Goal: Communication & Community: Answer question/provide support

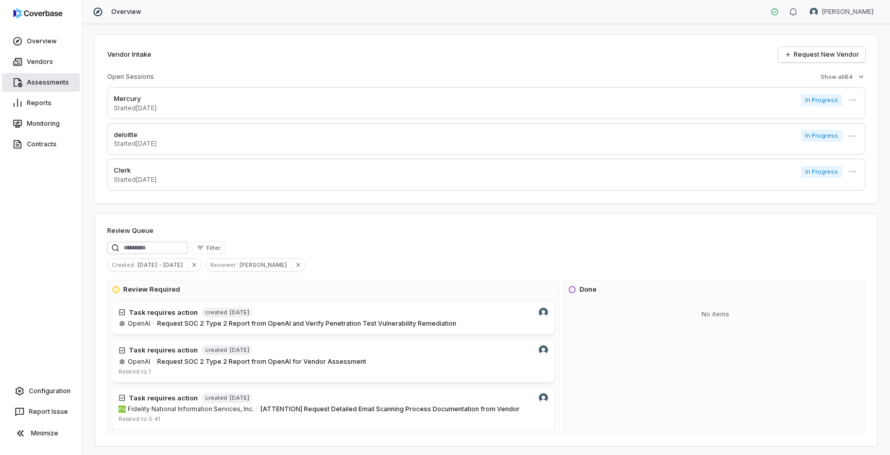
click at [51, 87] on link "Assessments" at bounding box center [41, 82] width 78 height 19
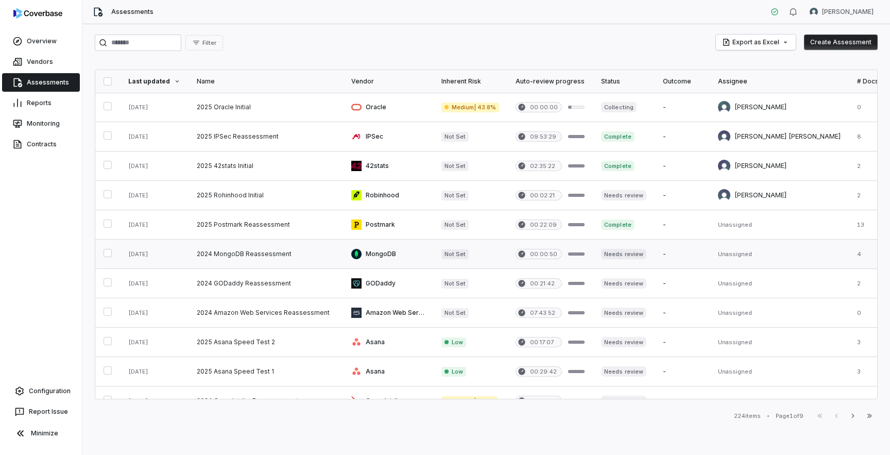
click at [245, 267] on link at bounding box center [265, 253] width 154 height 29
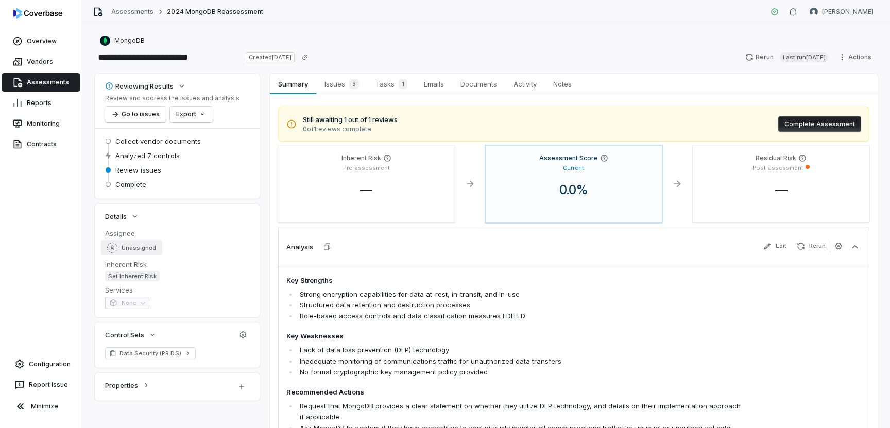
click at [148, 252] on div "Unassigned" at bounding box center [131, 248] width 49 height 10
click at [342, 83] on span "Issues 3" at bounding box center [341, 84] width 43 height 14
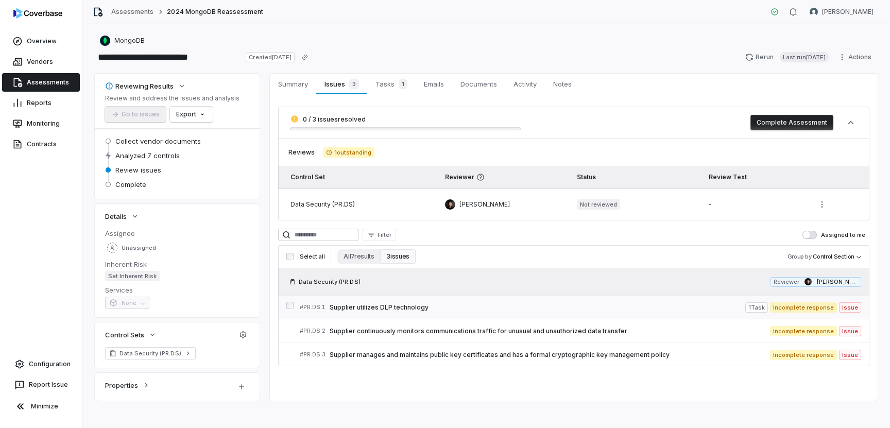
scroll to position [6, 0]
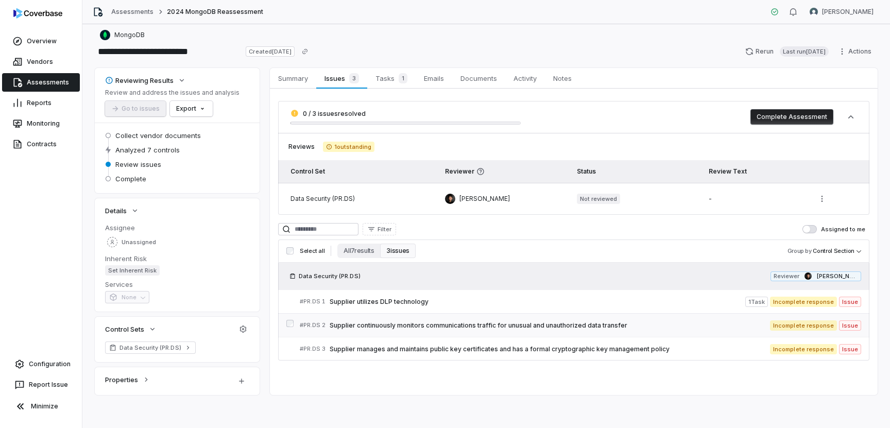
click at [528, 325] on span "Supplier continuously monitors communications traffic for unusual and unauthori…" at bounding box center [550, 325] width 440 height 8
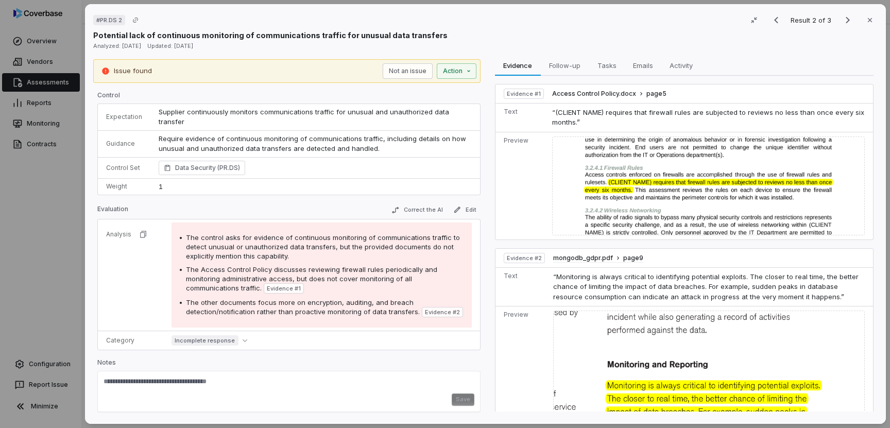
click at [39, 261] on div "# PR.DS 2 Result 2 of 3 Close Potential lack of continuous monitoring of commun…" at bounding box center [445, 214] width 890 height 428
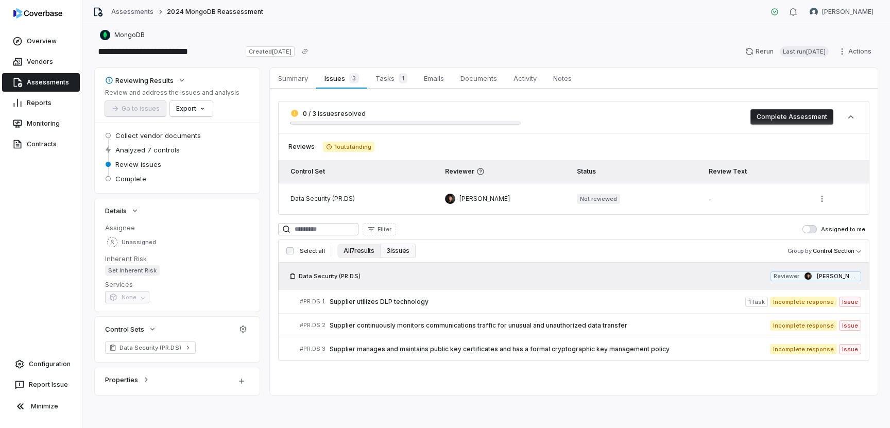
click at [359, 252] on button "All 7 results" at bounding box center [358, 251] width 43 height 14
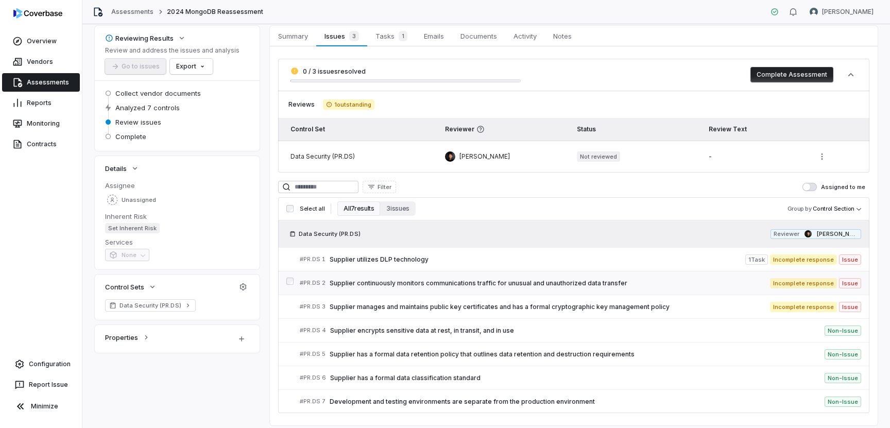
scroll to position [78, 0]
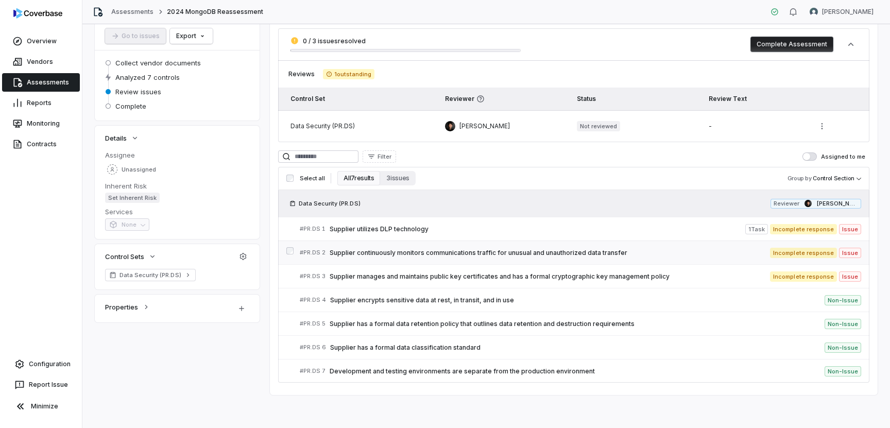
click at [540, 259] on link "# PR.DS 2 Supplier continuously monitors communications traffic for unusual and…" at bounding box center [580, 252] width 561 height 23
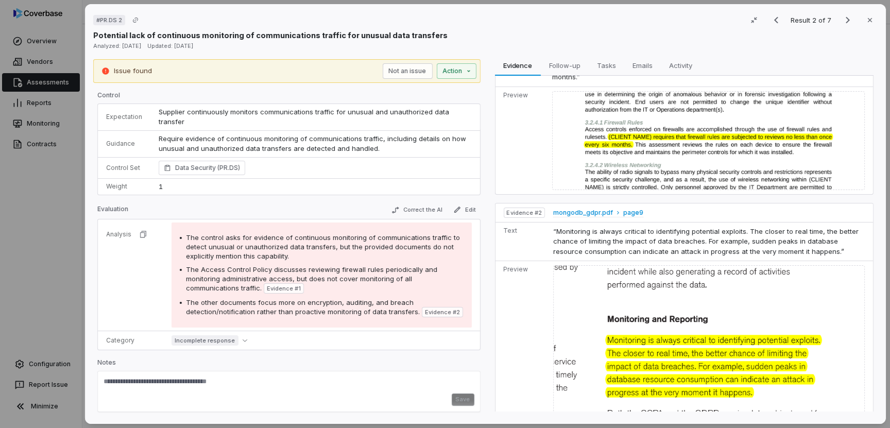
scroll to position [52, 0]
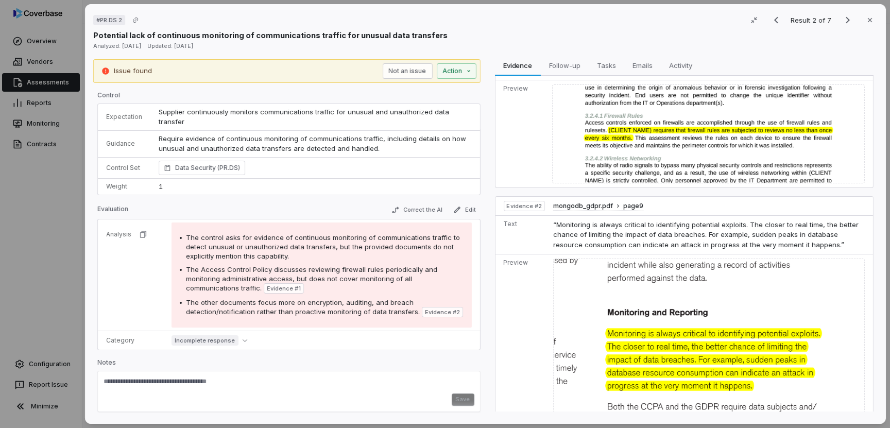
click at [384, 393] on div "Save" at bounding box center [289, 399] width 371 height 12
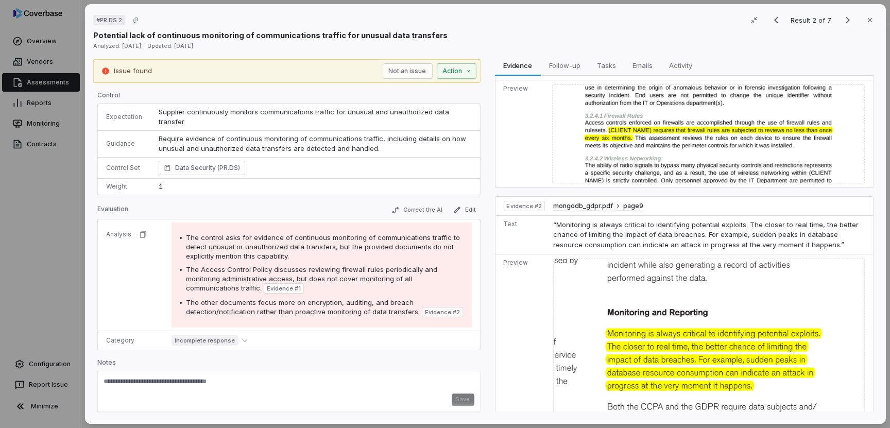
click at [384, 393] on div "Save" at bounding box center [289, 399] width 371 height 12
click at [473, 72] on div "# PR.DS 2 Result 2 of 7 Close Potential lack of continuous monitoring of commun…" at bounding box center [445, 214] width 890 height 428
click at [427, 204] on button "Correct the AI" at bounding box center [417, 210] width 60 height 12
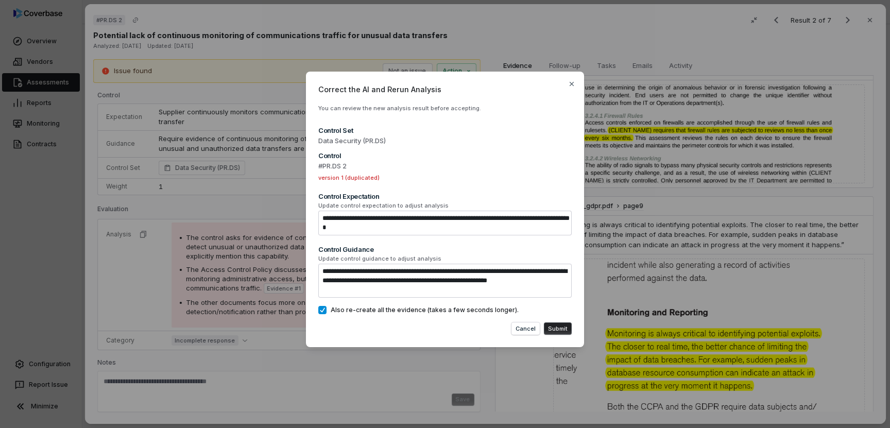
click at [429, 225] on textarea "**********" at bounding box center [444, 223] width 253 height 25
click at [453, 289] on textarea "**********" at bounding box center [444, 281] width 253 height 34
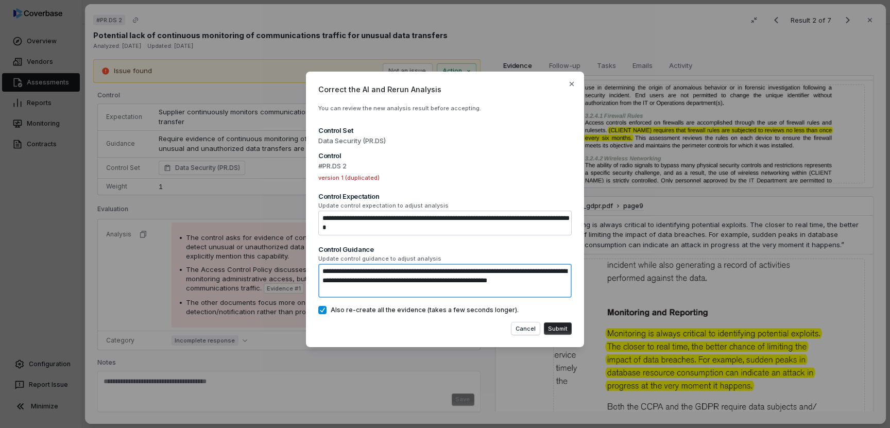
click at [456, 281] on textarea "**********" at bounding box center [444, 281] width 253 height 34
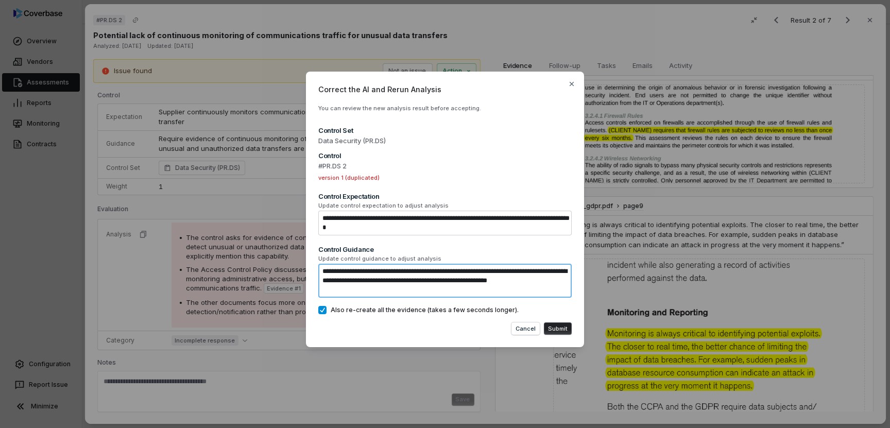
click at [456, 281] on textarea "**********" at bounding box center [444, 281] width 253 height 34
click at [571, 84] on icon "button" at bounding box center [571, 84] width 8 height 8
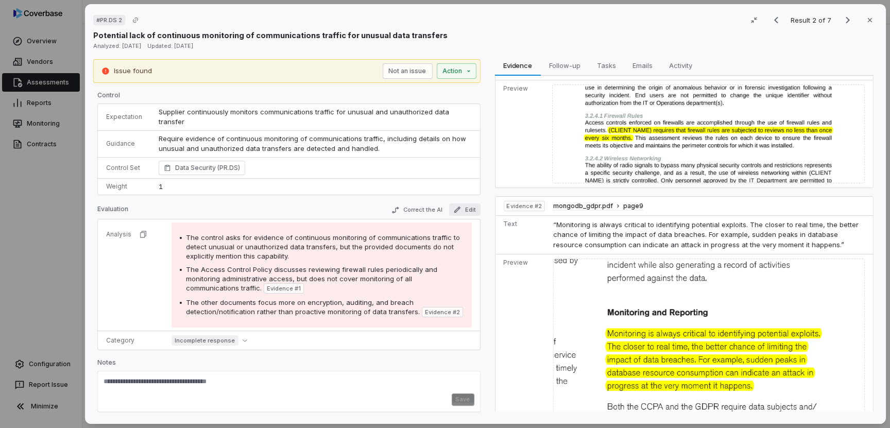
click at [467, 203] on button "Edit" at bounding box center [464, 209] width 31 height 12
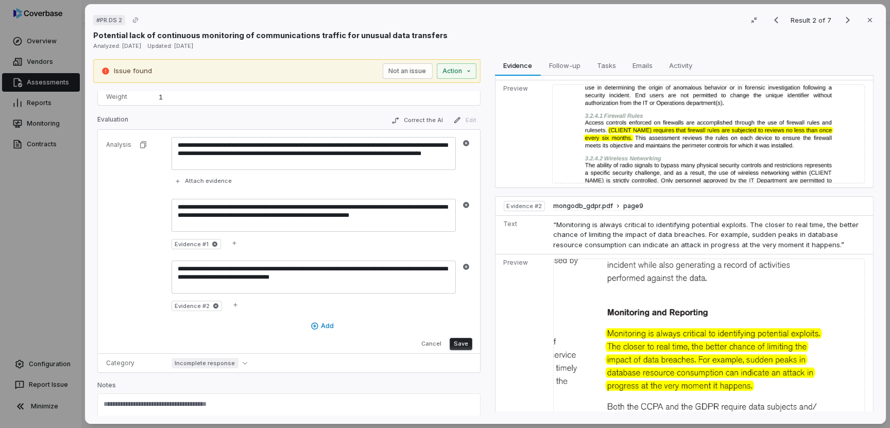
scroll to position [102, 0]
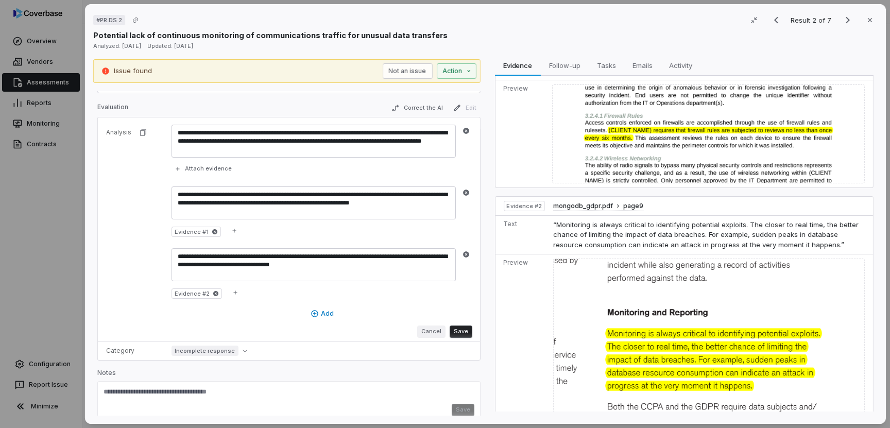
click at [437, 325] on button "Cancel" at bounding box center [431, 331] width 28 height 12
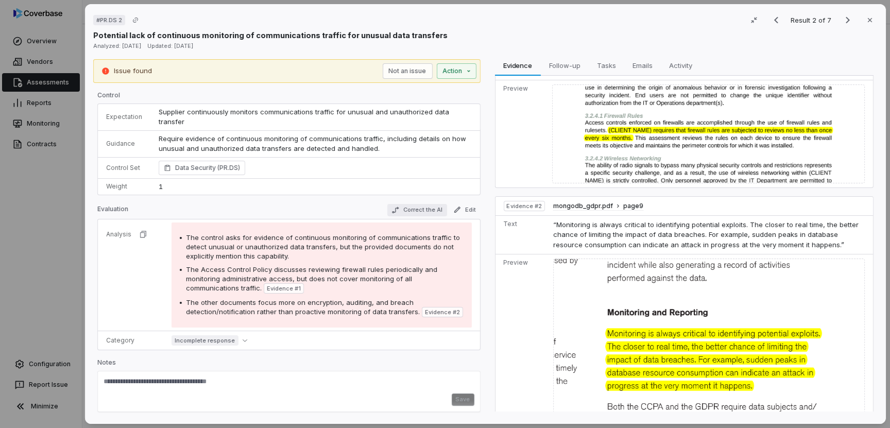
click at [437, 204] on button "Correct the AI" at bounding box center [417, 210] width 60 height 12
click at [465, 66] on div "# PR.DS 2 Result 2 of 7 Close Potential lack of continuous monitoring of commun…" at bounding box center [445, 214] width 890 height 428
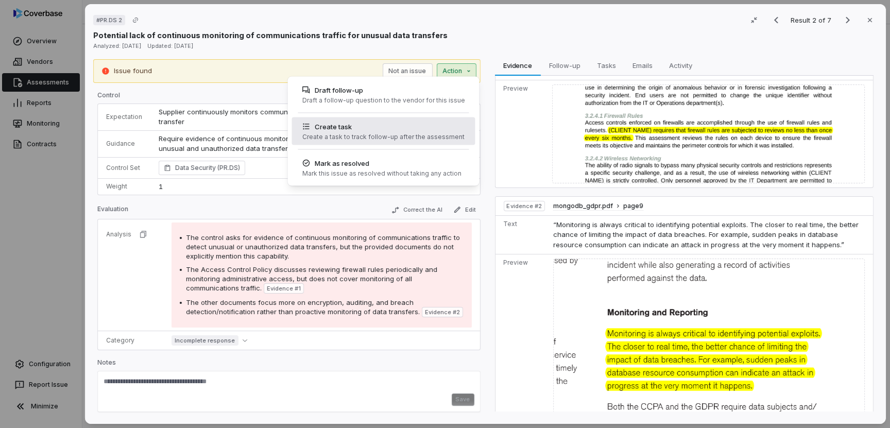
click at [372, 143] on div "Create task Create a task to track follow-up after the assessment" at bounding box center [383, 131] width 170 height 28
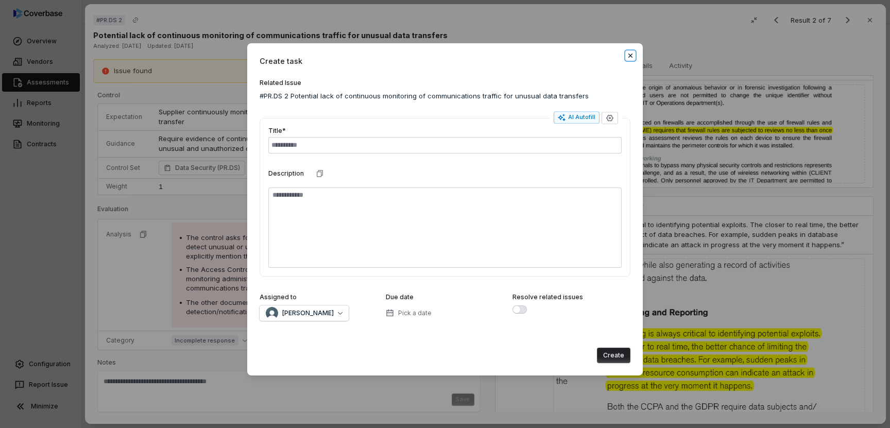
click at [630, 58] on icon "button" at bounding box center [630, 55] width 8 height 8
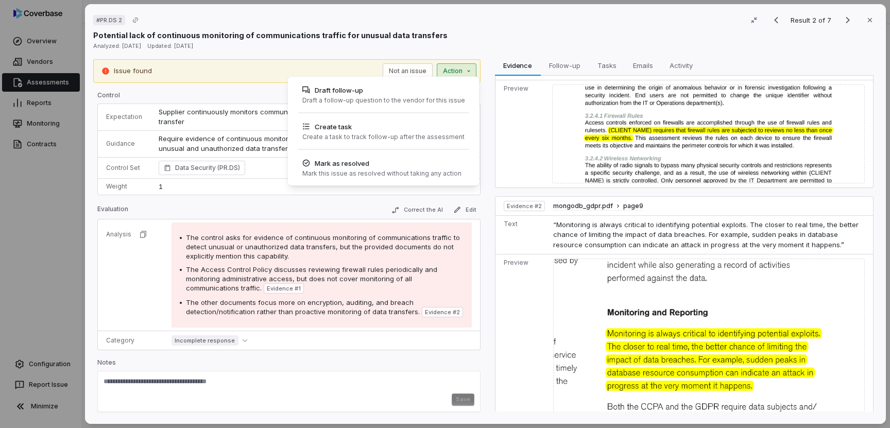
click at [457, 68] on div "# PR.DS 2 Result 2 of 7 Close Potential lack of continuous monitoring of commun…" at bounding box center [445, 214] width 890 height 428
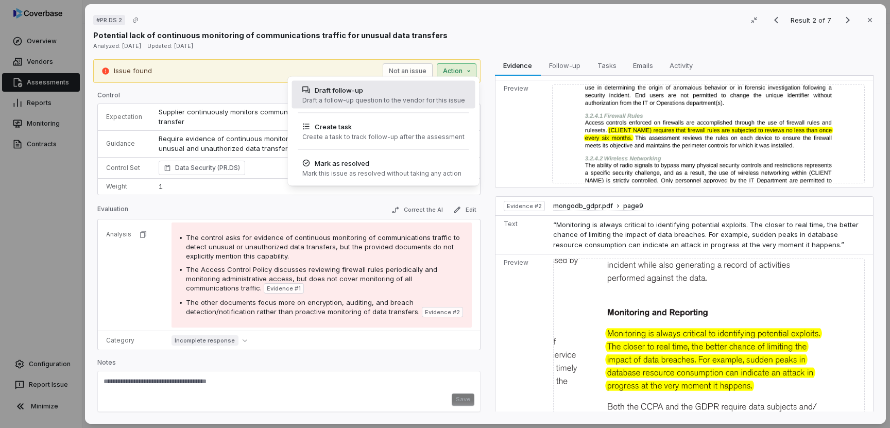
click at [406, 95] on div "Draft follow-up Draft a follow-up question to the vendor for this issue" at bounding box center [383, 95] width 171 height 28
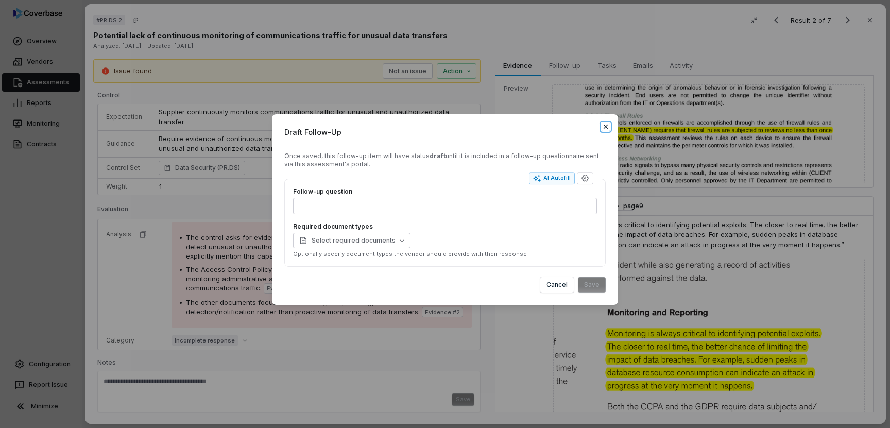
click at [607, 125] on icon "button" at bounding box center [606, 126] width 4 height 4
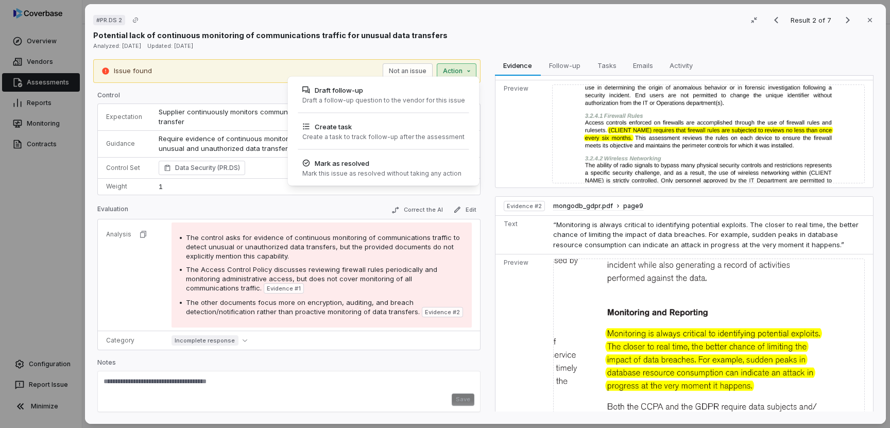
click at [452, 75] on div "# PR.DS 2 Result 2 of 7 Close Potential lack of continuous monitoring of commun…" at bounding box center [445, 214] width 890 height 428
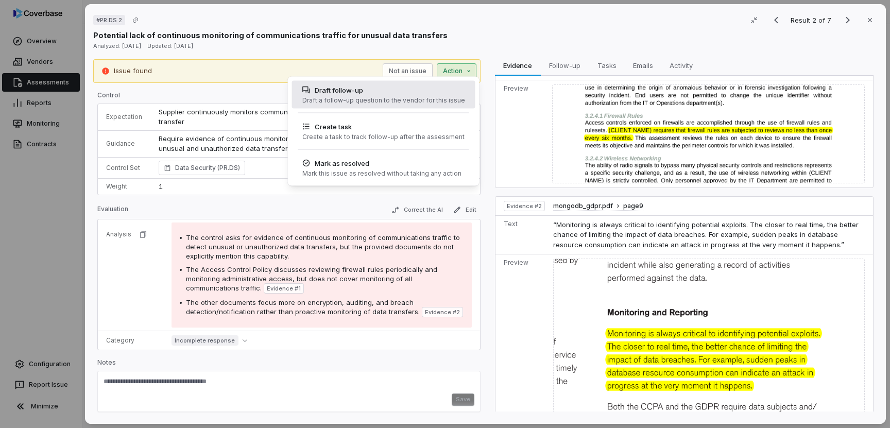
click at [415, 103] on div "Draft a follow-up question to the vendor for this issue" at bounding box center [383, 100] width 163 height 8
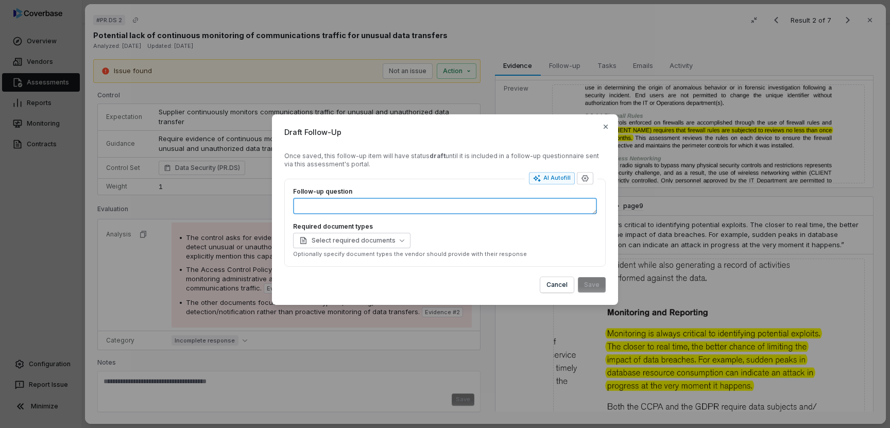
click at [470, 210] on textarea "Follow-up question" at bounding box center [445, 206] width 304 height 16
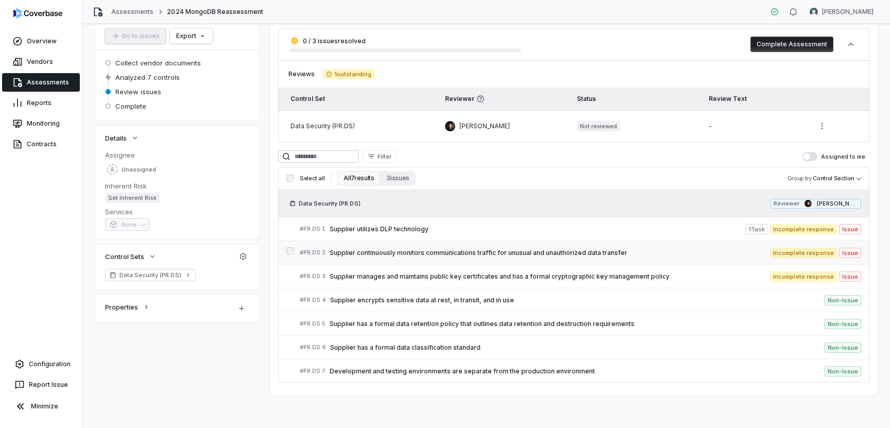
click at [420, 247] on link "# PR.DS 2 Supplier continuously monitors communications traffic for unusual and…" at bounding box center [580, 252] width 561 height 23
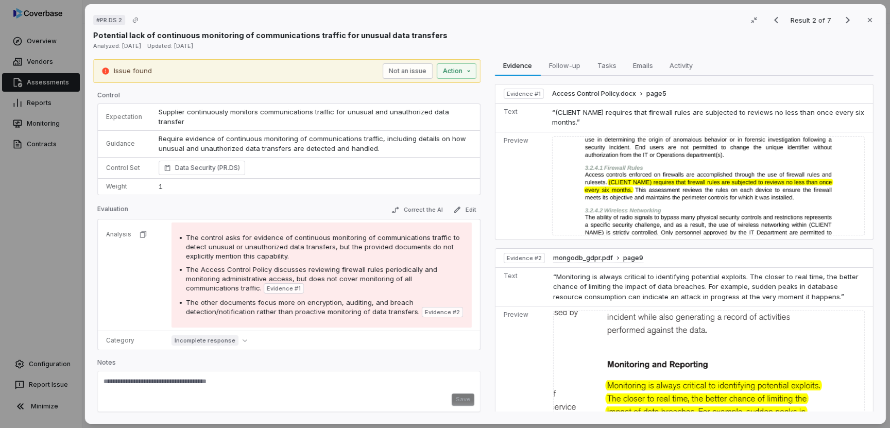
click at [461, 79] on div "Issue found Not an issue Action" at bounding box center [286, 71] width 387 height 24
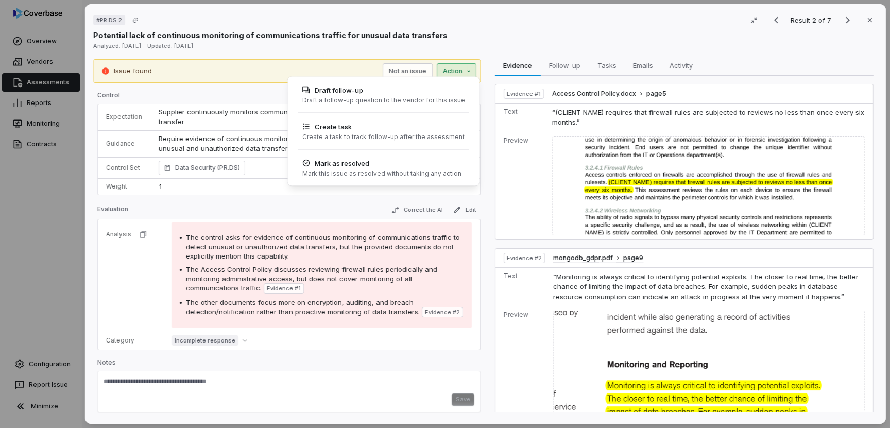
click at [462, 67] on div "# PR.DS 2 Result 2 of 7 Close Potential lack of continuous monitoring of commun…" at bounding box center [445, 214] width 890 height 428
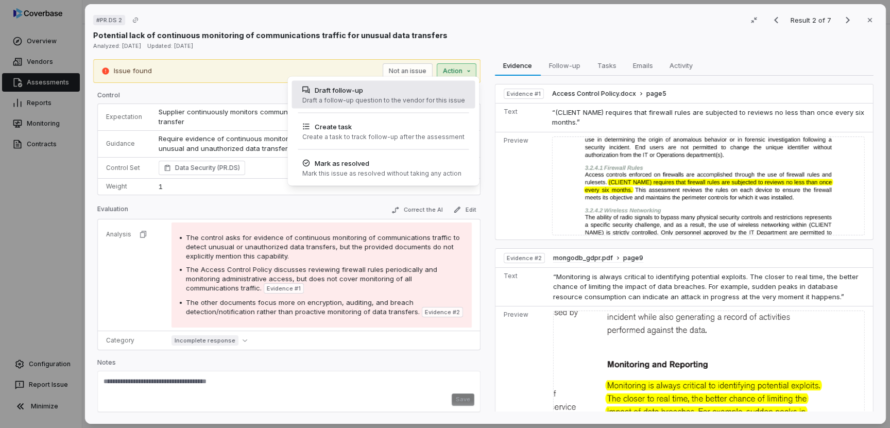
click at [420, 94] on div "Draft follow-up" at bounding box center [383, 90] width 163 height 10
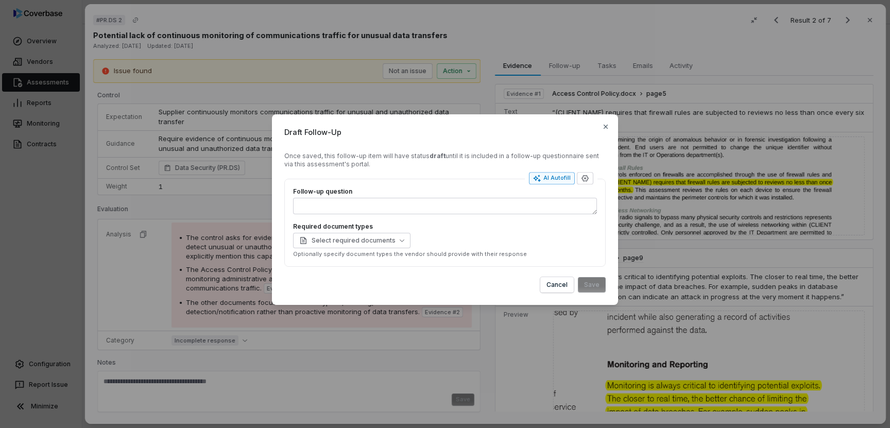
click at [560, 177] on div "AI Autofill" at bounding box center [552, 178] width 38 height 8
type textarea "*"
type textarea "**********"
type textarea "*"
type textarea "**********"
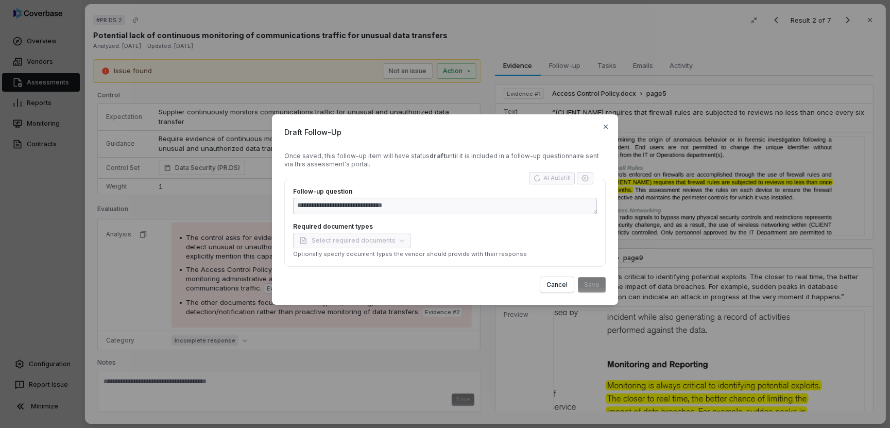
type textarea "*"
type textarea "**********"
type textarea "*"
type textarea "**********"
type textarea "*"
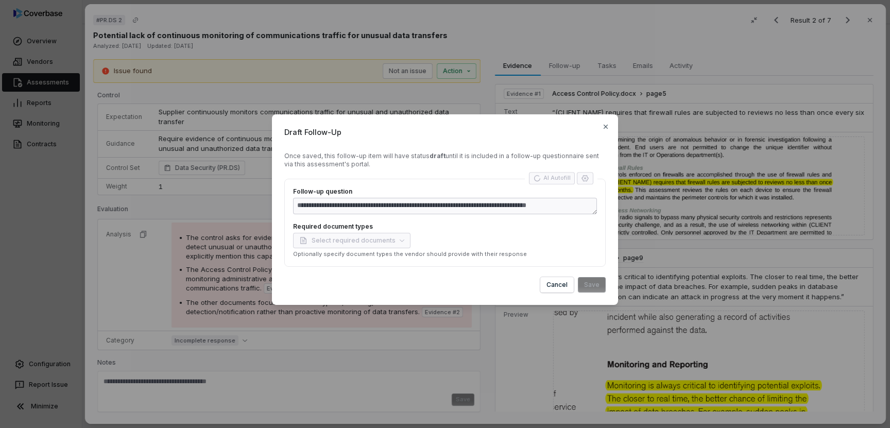
type textarea "**********"
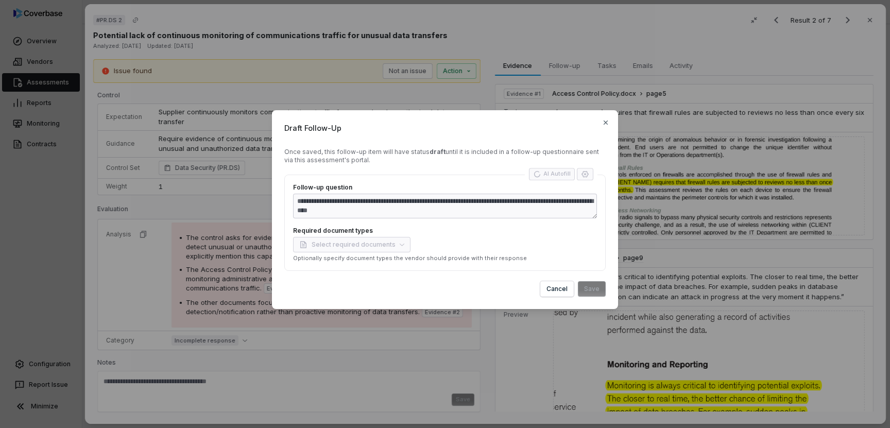
type textarea "*"
type textarea "**********"
type textarea "*"
type textarea "**********"
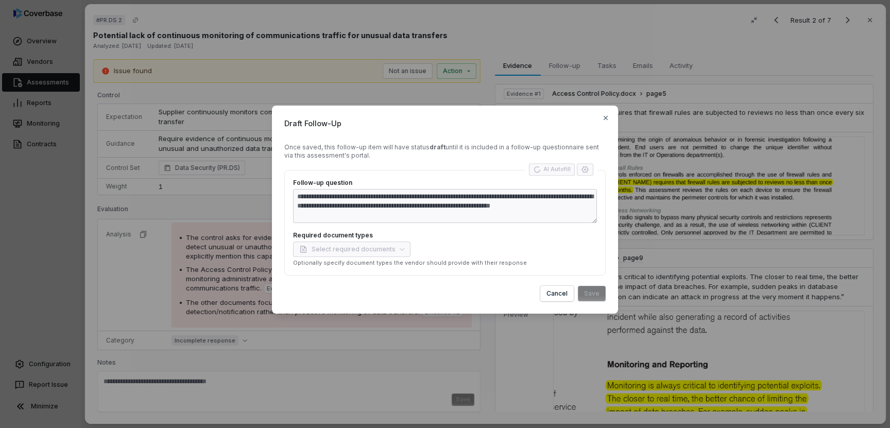
type textarea "*"
type textarea "**********"
type textarea "*"
type textarea "**********"
type textarea "*"
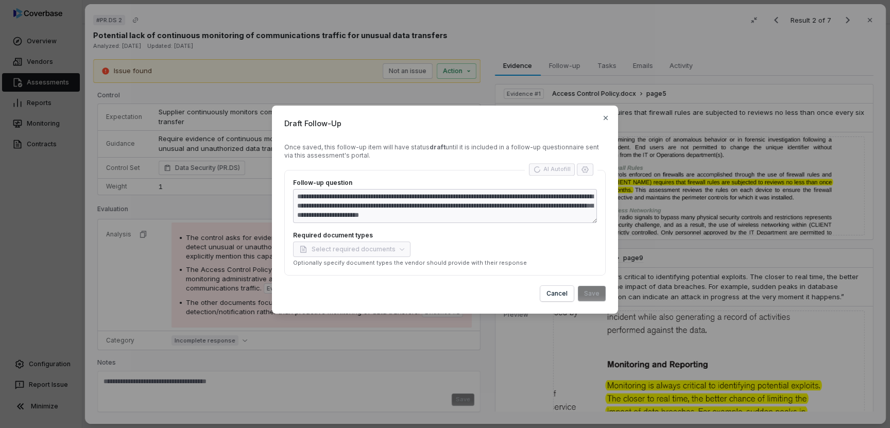
type textarea "**********"
type textarea "*"
type textarea "**********"
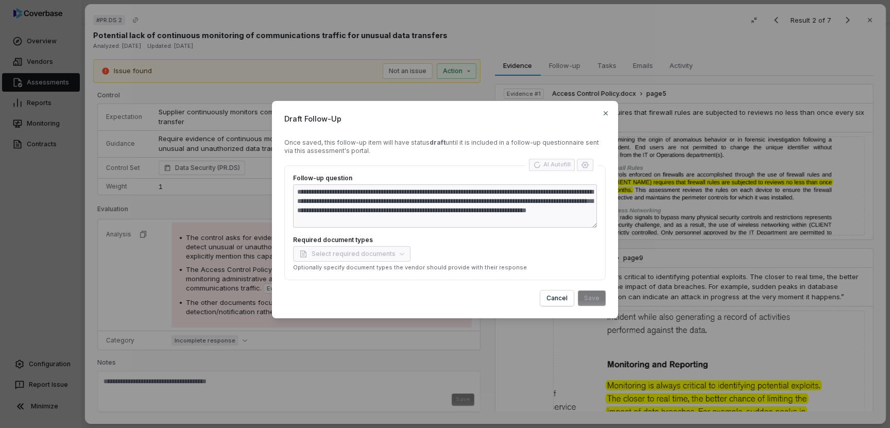
type textarea "*"
type textarea "**********"
type textarea "*"
type textarea "**********"
type textarea "*"
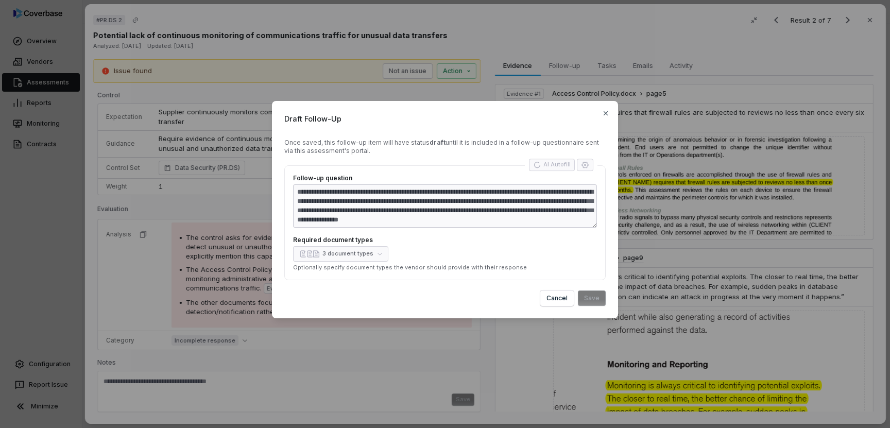
type textarea "**********"
type textarea "*"
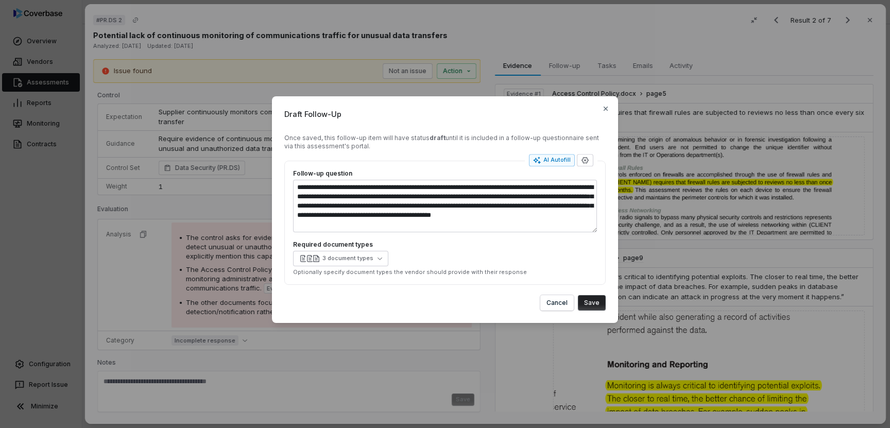
click at [595, 301] on button "Save" at bounding box center [592, 302] width 28 height 15
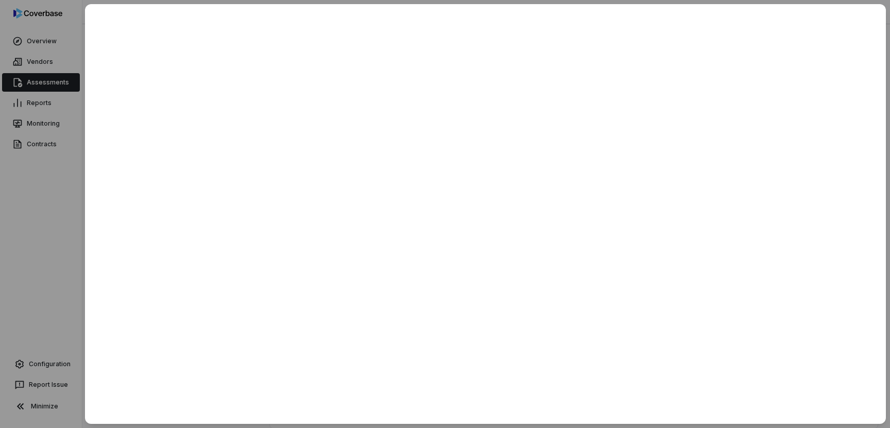
click at [53, 289] on div at bounding box center [445, 214] width 890 height 428
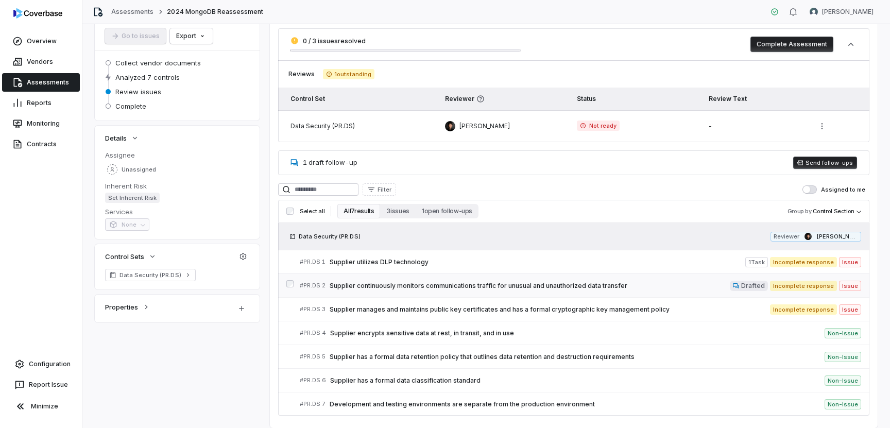
click at [624, 286] on span "Supplier continuously monitors communications traffic for unusual and unauthori…" at bounding box center [530, 286] width 400 height 8
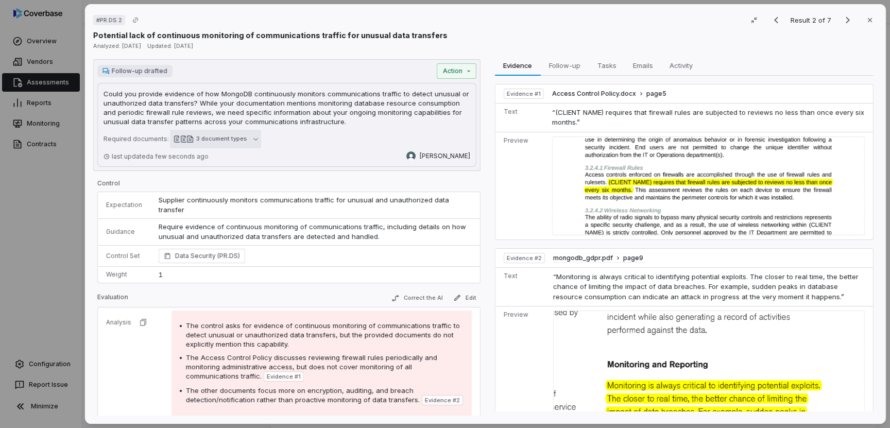
click at [251, 143] on button "3 document types" at bounding box center [215, 139] width 91 height 19
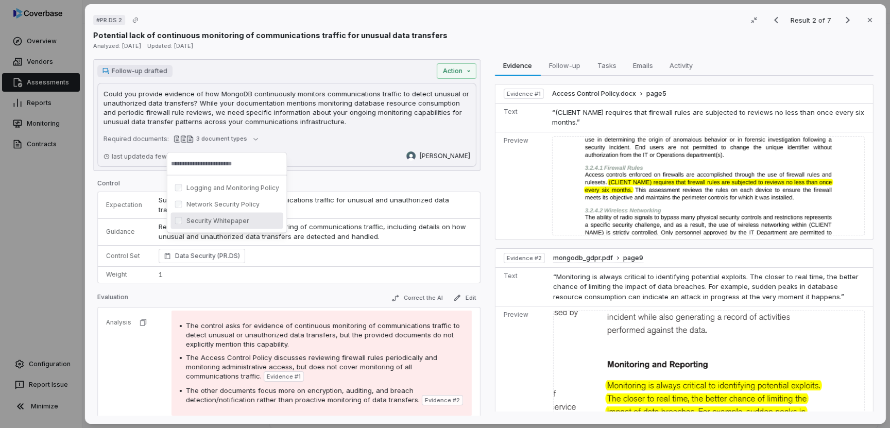
click at [317, 223] on p "Require evidence of continuous monitoring of communications traffic, including …" at bounding box center [315, 232] width 313 height 20
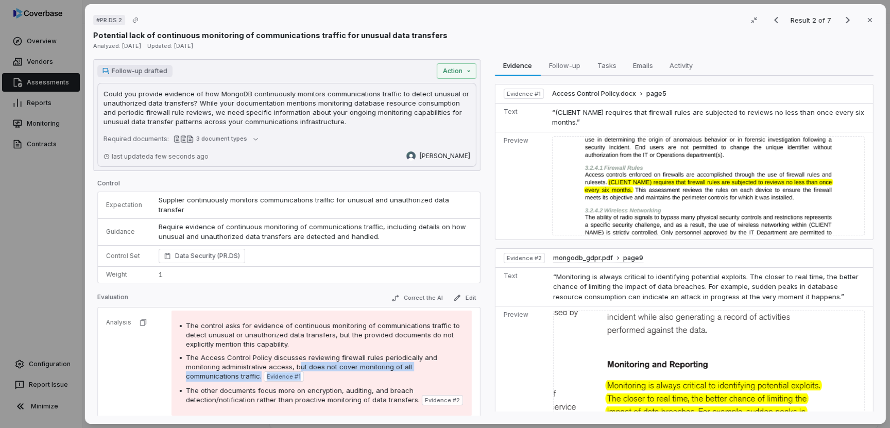
drag, startPoint x: 295, startPoint y: 356, endPoint x: 194, endPoint y: 372, distance: 102.2
click at [194, 372] on div "The control asks for evidence of continuous monitoring of communications traffi…" at bounding box center [322, 363] width 284 height 84
click at [393, 358] on span "The Access Control Policy discusses reviewing firewall rules periodically and m…" at bounding box center [311, 366] width 251 height 27
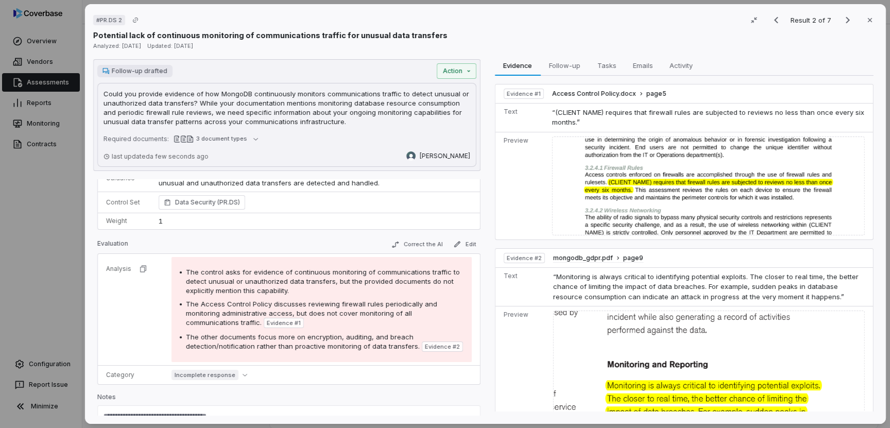
scroll to position [64, 0]
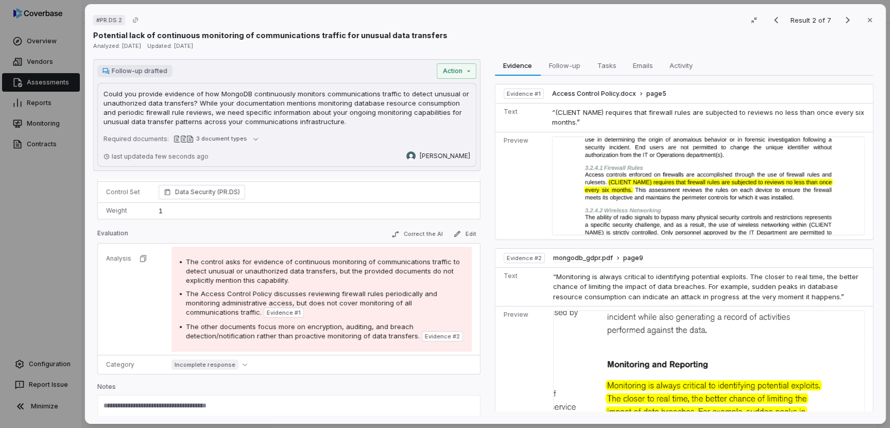
click at [256, 322] on span "The other documents focus more on encryption, auditing, and breach detection/no…" at bounding box center [303, 331] width 234 height 18
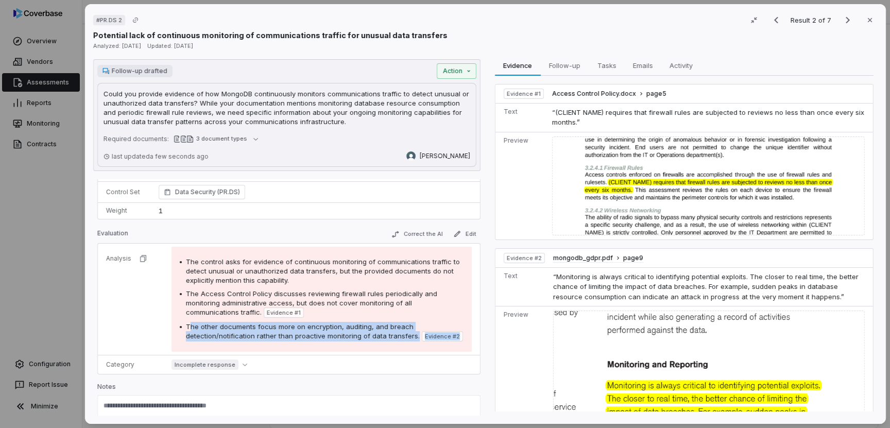
drag, startPoint x: 191, startPoint y: 317, endPoint x: 203, endPoint y: 331, distance: 19.0
click at [203, 331] on div "The control asks for evidence of continuous monitoring of communications traffi…" at bounding box center [321, 299] width 300 height 105
click at [300, 328] on span "The other documents focus more on encryption, auditing, and breach detection/no…" at bounding box center [303, 331] width 234 height 18
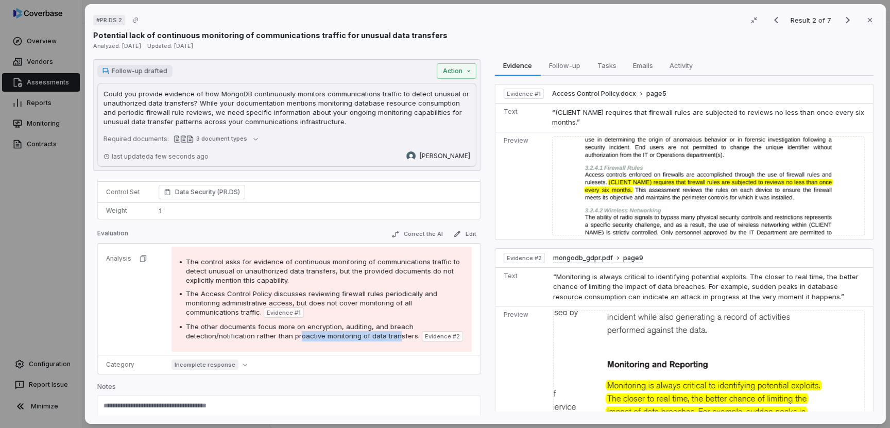
drag, startPoint x: 298, startPoint y: 328, endPoint x: 393, endPoint y: 330, distance: 94.8
click at [393, 330] on div "The other documents focus more on encryption, auditing, and breach detection/no…" at bounding box center [325, 332] width 278 height 20
click at [386, 292] on span "The Access Control Policy discusses reviewing firewall rules periodically and m…" at bounding box center [311, 302] width 251 height 27
drag, startPoint x: 215, startPoint y: 284, endPoint x: 275, endPoint y: 281, distance: 60.3
click at [275, 289] on span "The Access Control Policy discusses reviewing firewall rules periodically and m…" at bounding box center [311, 302] width 251 height 27
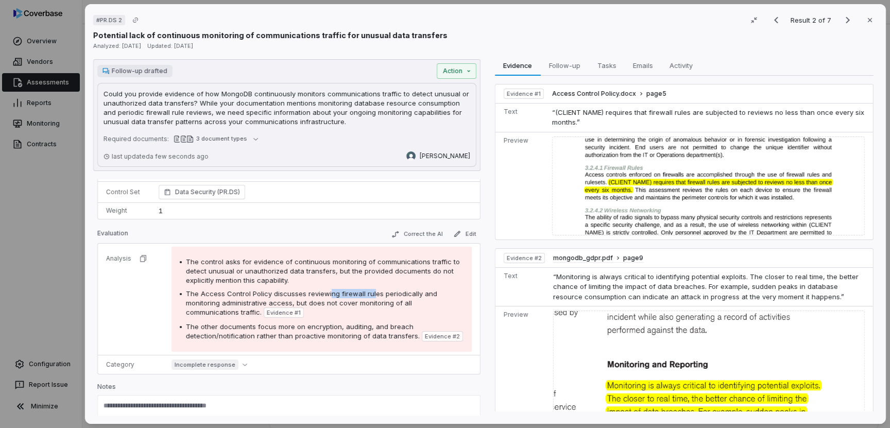
drag, startPoint x: 326, startPoint y: 283, endPoint x: 369, endPoint y: 283, distance: 42.7
click at [369, 289] on span "The Access Control Policy discusses reviewing firewall rules periodically and m…" at bounding box center [311, 302] width 251 height 27
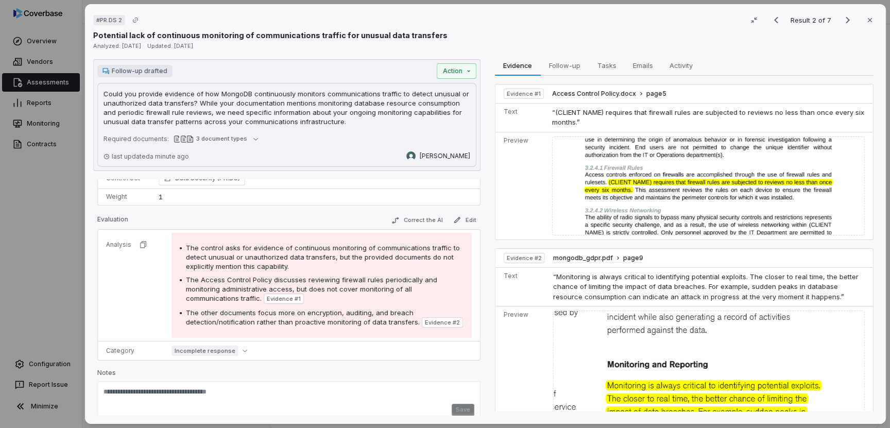
click at [391, 275] on span "The Access Control Policy discusses reviewing firewall rules periodically and m…" at bounding box center [311, 288] width 251 height 27
drag, startPoint x: 295, startPoint y: 278, endPoint x: 204, endPoint y: 288, distance: 91.3
click at [204, 288] on span "The Access Control Policy discusses reviewing firewall rules periodically and m…" at bounding box center [311, 288] width 251 height 27
click at [384, 279] on span "The Access Control Policy discusses reviewing firewall rules periodically and m…" at bounding box center [311, 288] width 251 height 27
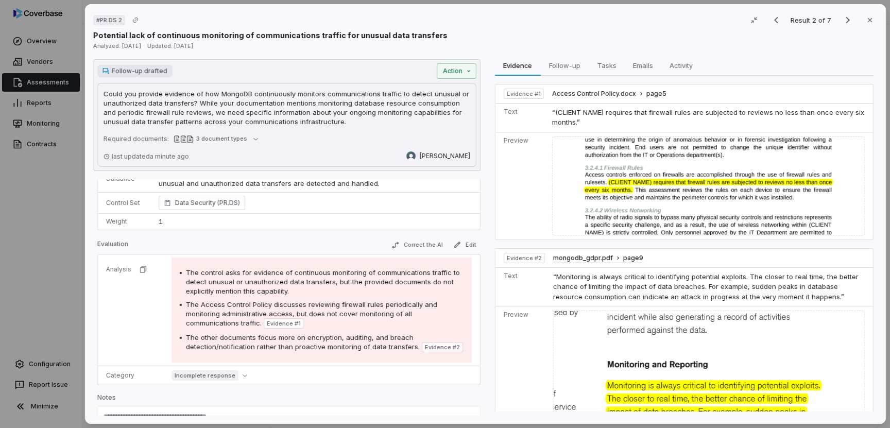
scroll to position [52, 0]
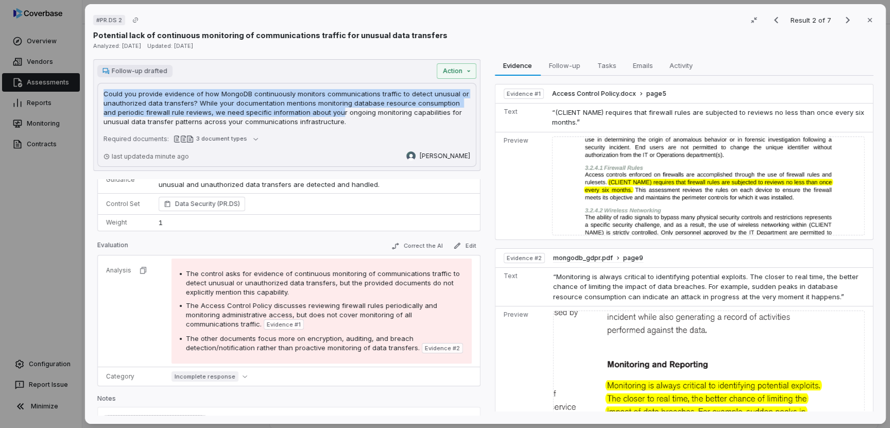
drag, startPoint x: 322, startPoint y: 116, endPoint x: 166, endPoint y: 76, distance: 160.5
click at [166, 76] on div "Follow-up drafted Action Could you provide evidence of how MongoDB continuously…" at bounding box center [286, 115] width 387 height 112
click at [347, 101] on p "Could you provide evidence of how MongoDB continuously monitors communications …" at bounding box center [287, 107] width 367 height 37
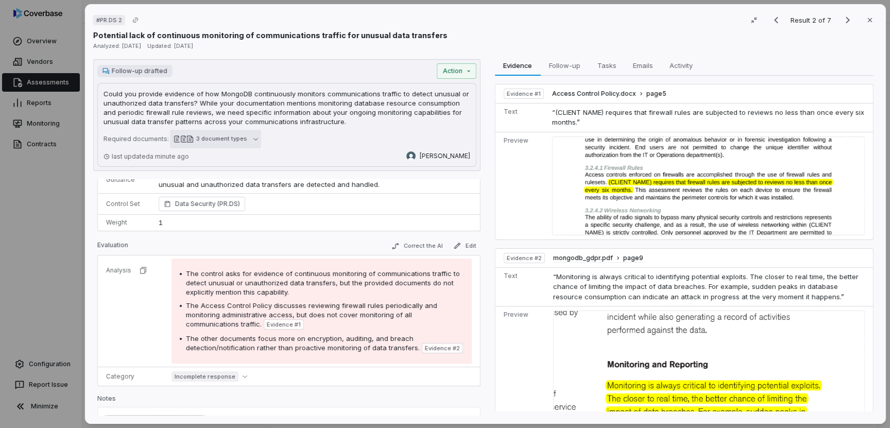
click at [253, 139] on icon "button" at bounding box center [255, 138] width 5 height 5
drag, startPoint x: 273, startPoint y: 99, endPoint x: 305, endPoint y: 105, distance: 32.4
click at [305, 105] on p "Could you provide evidence of how MongoDB continuously monitors communications …" at bounding box center [287, 107] width 367 height 37
click at [252, 143] on button "3 document types" at bounding box center [215, 139] width 91 height 19
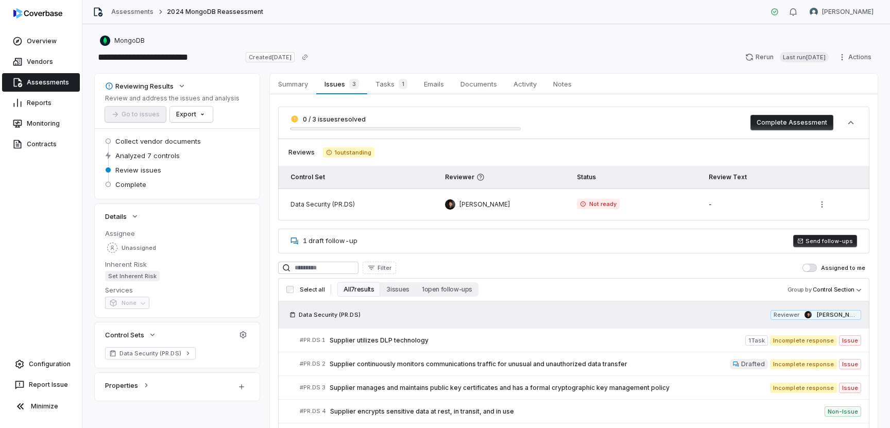
click at [851, 243] on button "Send follow-ups" at bounding box center [825, 241] width 64 height 12
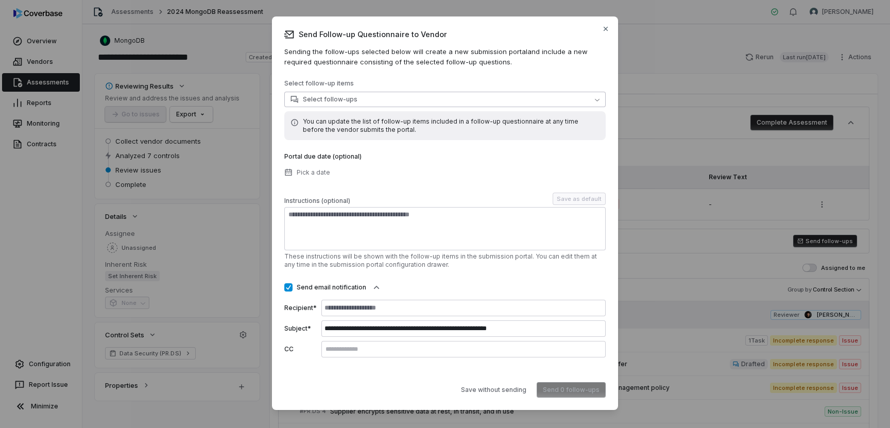
click at [422, 101] on button "Select follow-ups" at bounding box center [444, 99] width 321 height 15
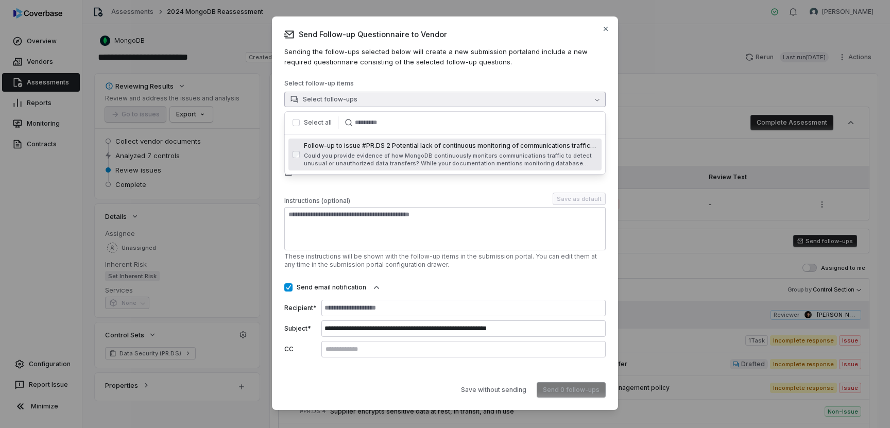
click at [296, 122] on button "button" at bounding box center [295, 122] width 7 height 7
click at [387, 192] on div "**********" at bounding box center [444, 218] width 321 height 278
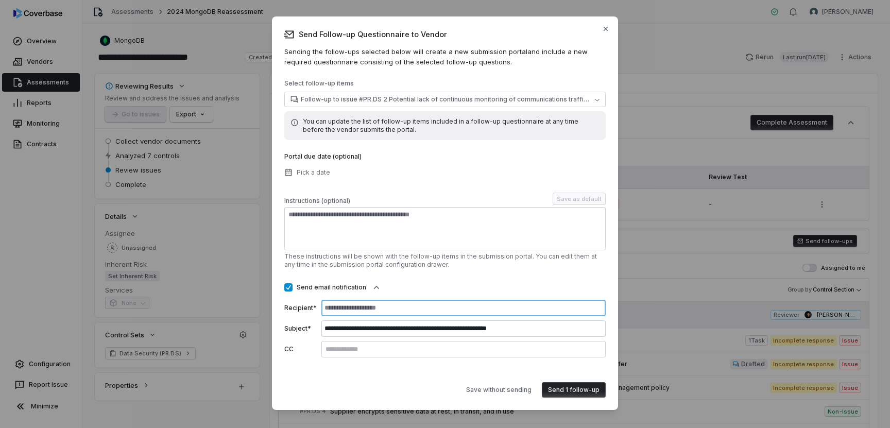
click at [423, 311] on input at bounding box center [463, 308] width 284 height 16
click at [287, 286] on button "Send email notification" at bounding box center [288, 287] width 8 height 8
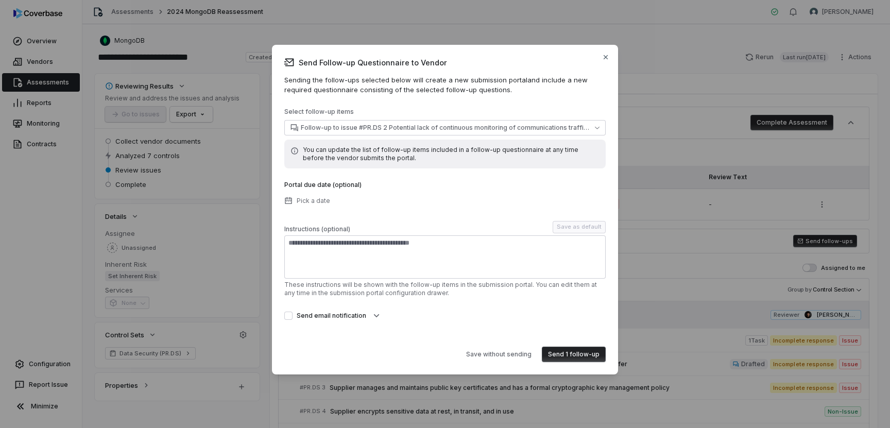
click at [587, 355] on button "Send 1 follow-up" at bounding box center [574, 354] width 64 height 15
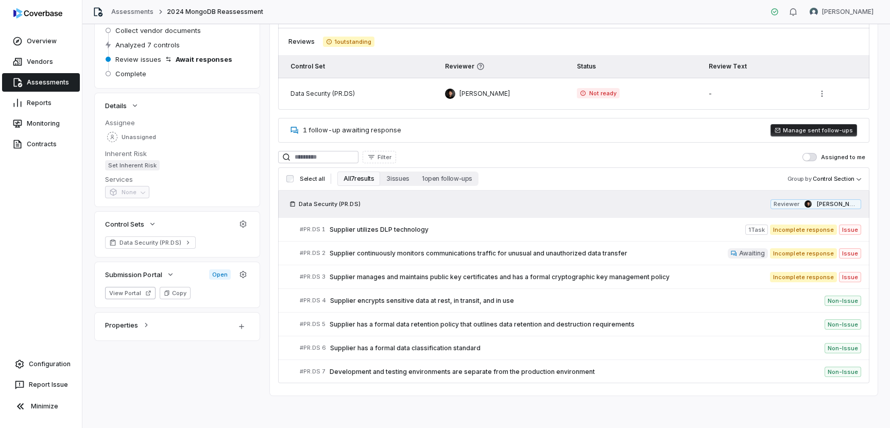
scroll to position [111, 0]
click at [140, 294] on button "View Portal" at bounding box center [130, 292] width 50 height 12
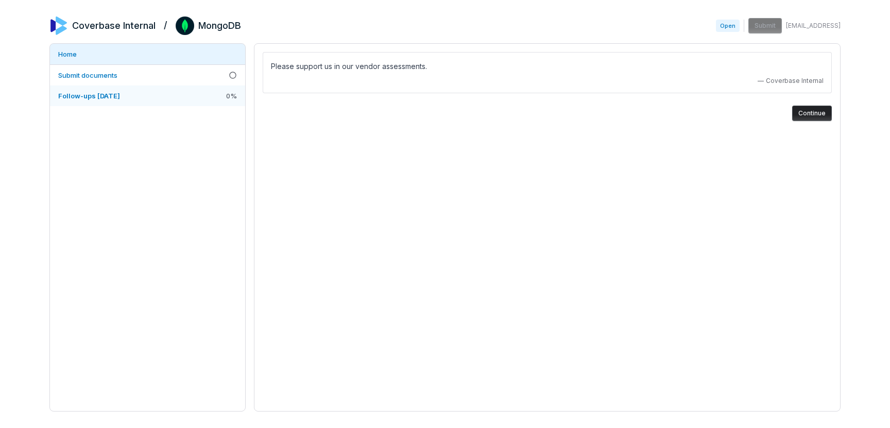
click at [157, 96] on link "Follow-ups [DATE] 0 %" at bounding box center [147, 95] width 195 height 21
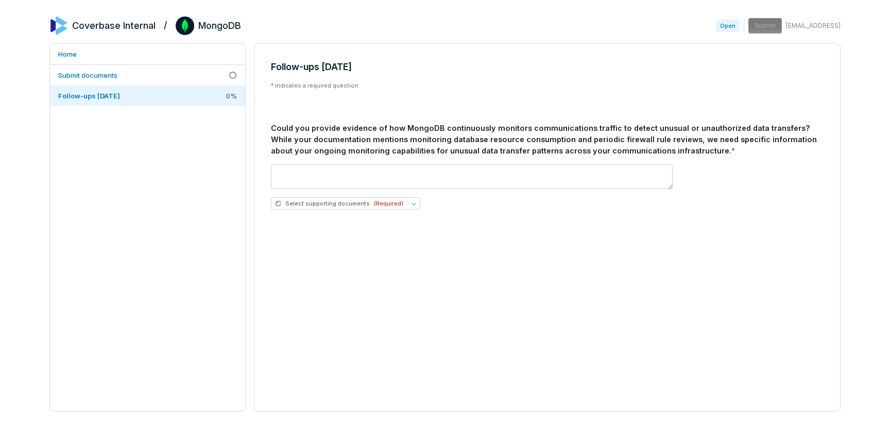
click at [388, 122] on div "* indicates a required question Could you provide evidence of how MongoDB conti…" at bounding box center [547, 150] width 553 height 136
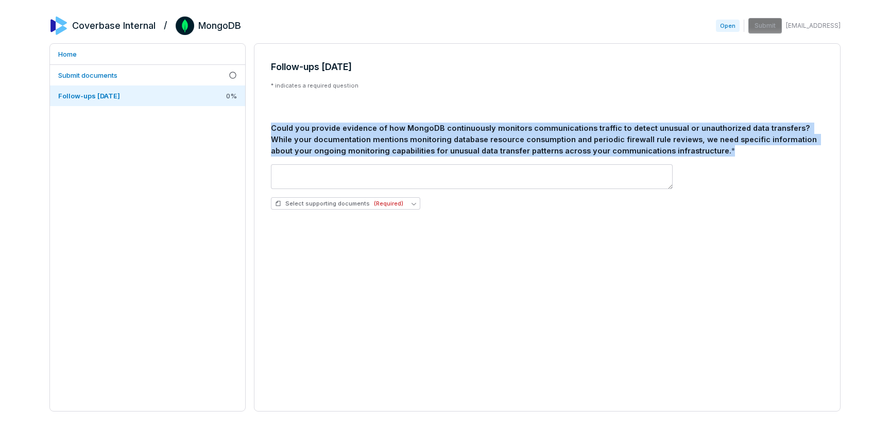
click at [388, 122] on div "* indicates a required question Could you provide evidence of how MongoDB conti…" at bounding box center [547, 150] width 553 height 136
click at [409, 209] on button "Select supporting documents (Required)" at bounding box center [345, 203] width 149 height 12
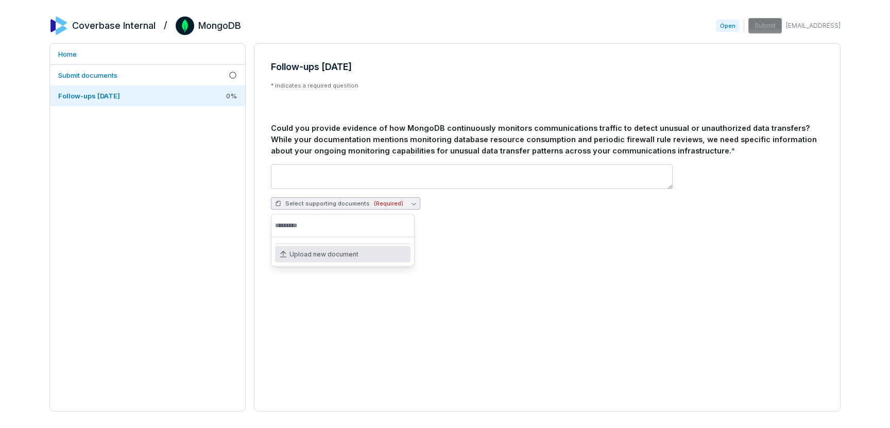
click at [372, 221] on input "text" at bounding box center [342, 225] width 135 height 23
click at [363, 253] on div "Upload new document" at bounding box center [342, 254] width 135 height 16
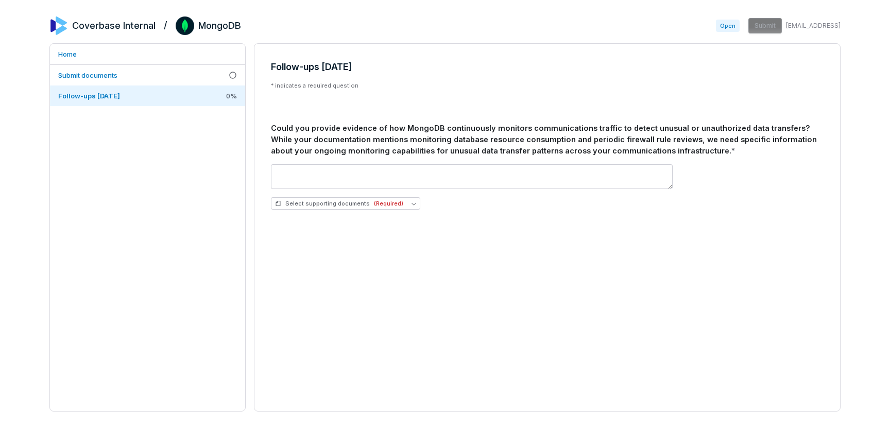
click at [435, 234] on div "Follow-ups 2025-08-25 * indicates a required question Could you provide evidenc…" at bounding box center [546, 139] width 585 height 191
click at [348, 207] on span "Select supporting documents (Required)" at bounding box center [339, 204] width 128 height 8
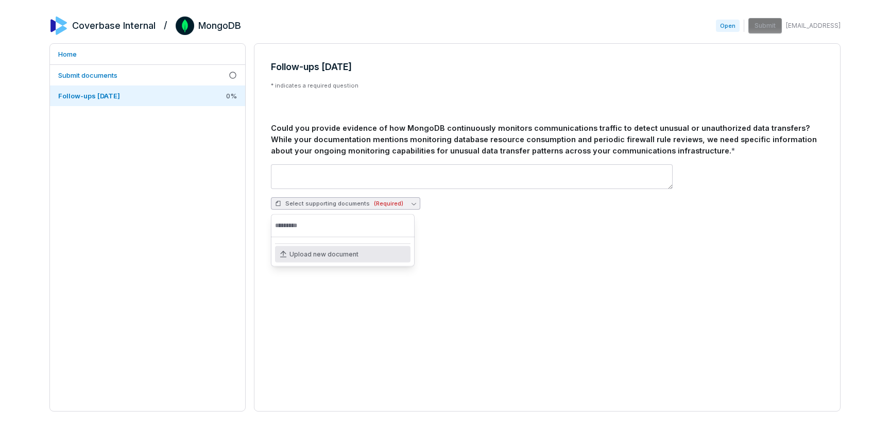
click at [348, 207] on span "Select supporting documents (Required)" at bounding box center [339, 204] width 128 height 8
click at [462, 264] on div "Follow-ups 2025-08-25 * indicates a required question Could you provide evidenc…" at bounding box center [547, 227] width 587 height 368
click at [311, 203] on span "Select supporting documents (Required)" at bounding box center [339, 204] width 128 height 8
click at [337, 148] on div "Could you provide evidence of how MongoDB continuously monitors communications …" at bounding box center [547, 139] width 553 height 33
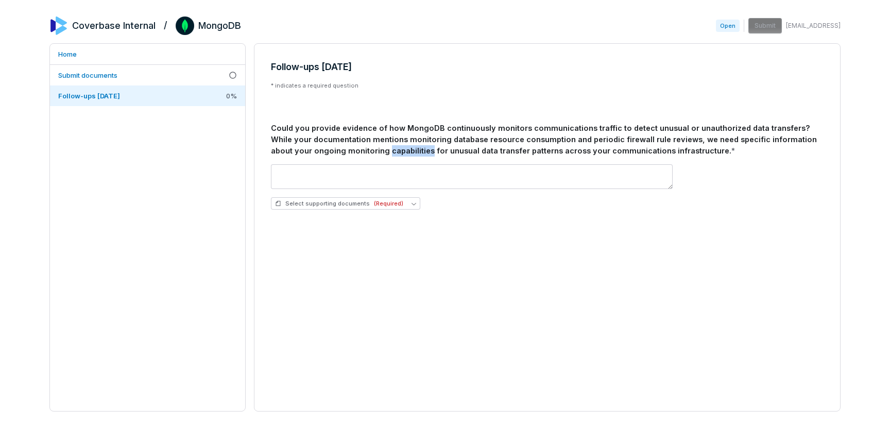
click at [337, 148] on div "Could you provide evidence of how MongoDB continuously monitors communications …" at bounding box center [547, 139] width 553 height 33
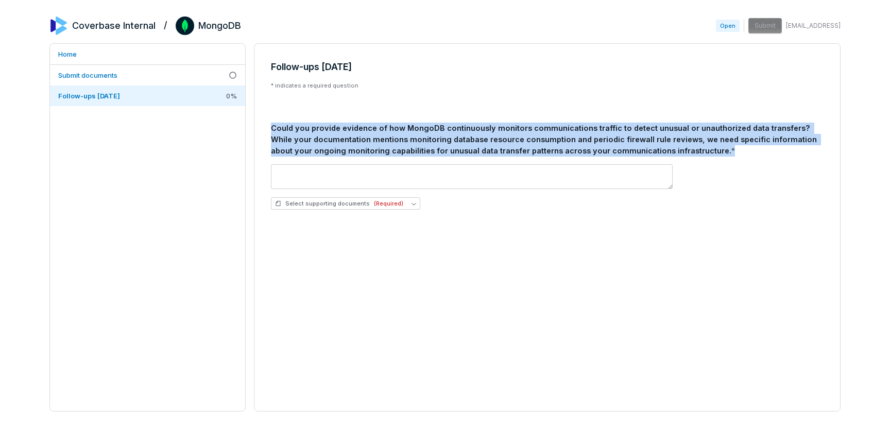
click at [337, 148] on div "Could you provide evidence of how MongoDB continuously monitors communications …" at bounding box center [547, 139] width 553 height 33
click at [343, 208] on button "Select supporting documents (Required)" at bounding box center [345, 203] width 149 height 12
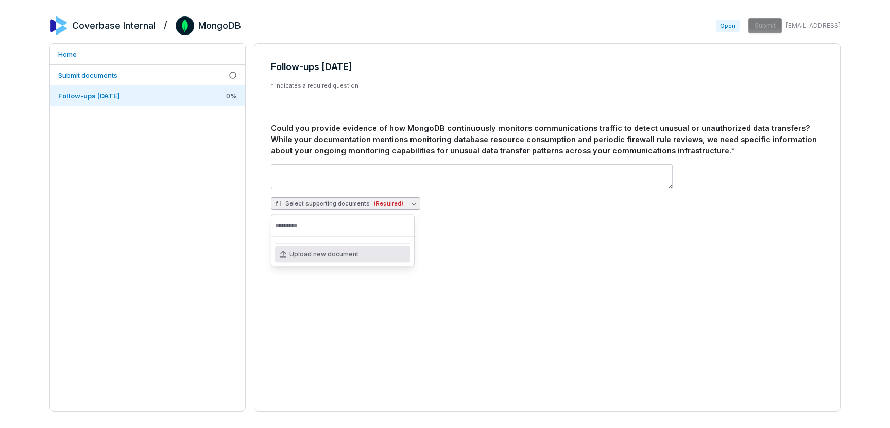
click at [357, 259] on div "Upload new document" at bounding box center [342, 254] width 135 height 16
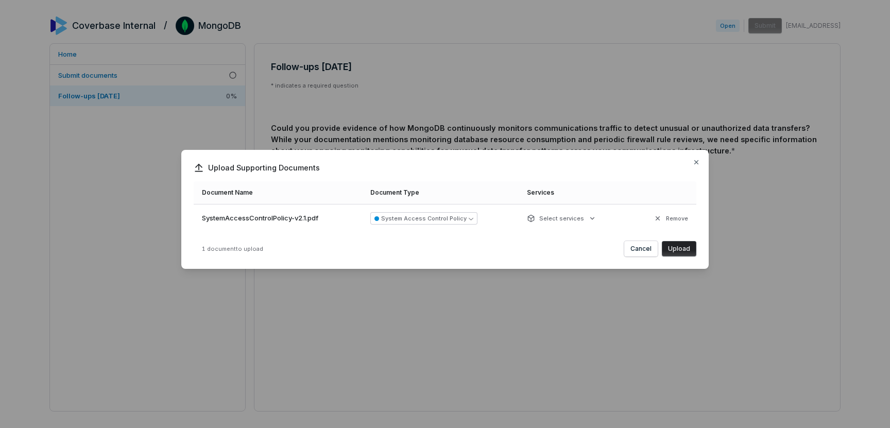
click at [676, 248] on button "Upload" at bounding box center [679, 248] width 35 height 15
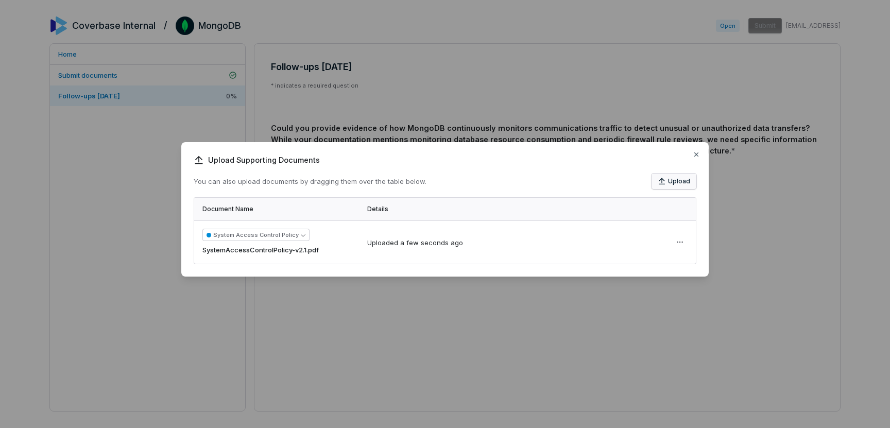
click at [682, 185] on button "Upload" at bounding box center [673, 181] width 45 height 15
click at [693, 156] on icon "button" at bounding box center [696, 154] width 8 height 8
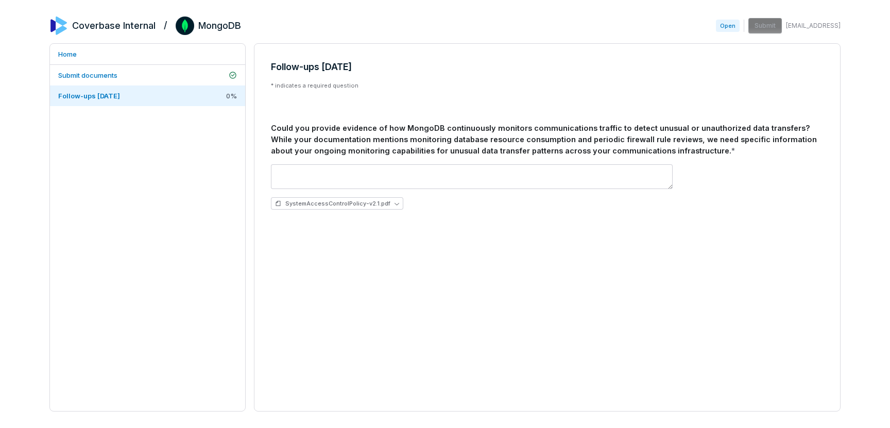
click at [571, 307] on div "Follow-ups 2025-08-25 * indicates a required question Could you provide evidenc…" at bounding box center [547, 227] width 587 height 368
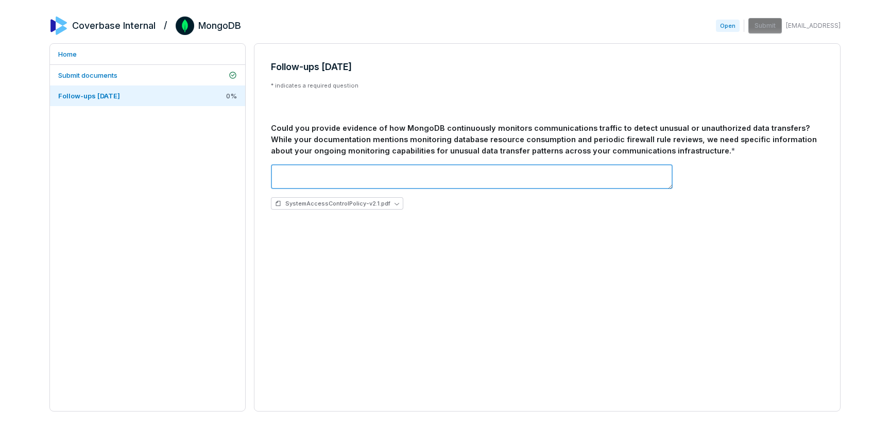
click at [401, 176] on textarea at bounding box center [472, 176] width 402 height 25
type textarea "*"
type textarea "**********"
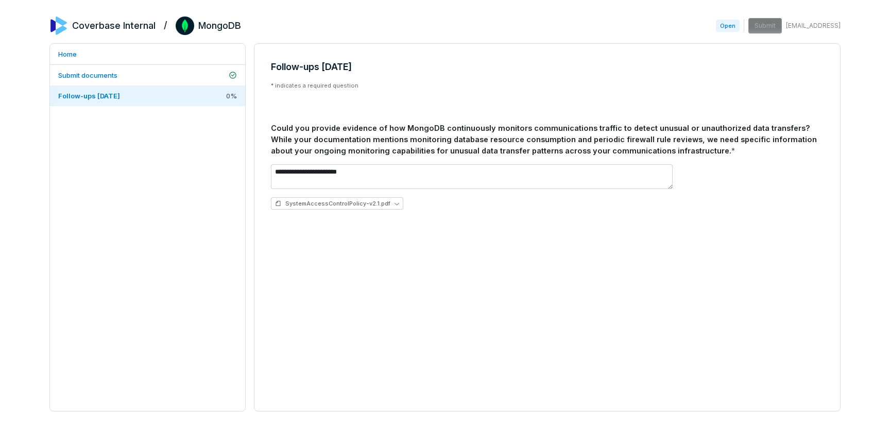
click at [439, 309] on div "**********" at bounding box center [547, 227] width 587 height 368
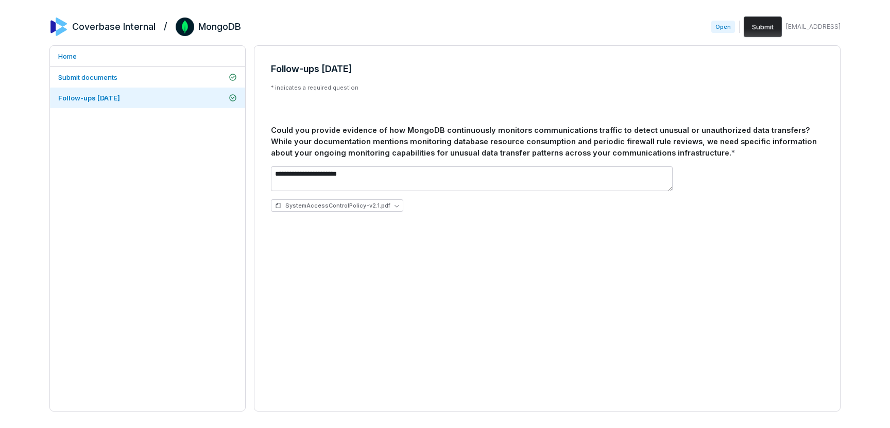
click at [763, 28] on button "Submit" at bounding box center [763, 26] width 38 height 21
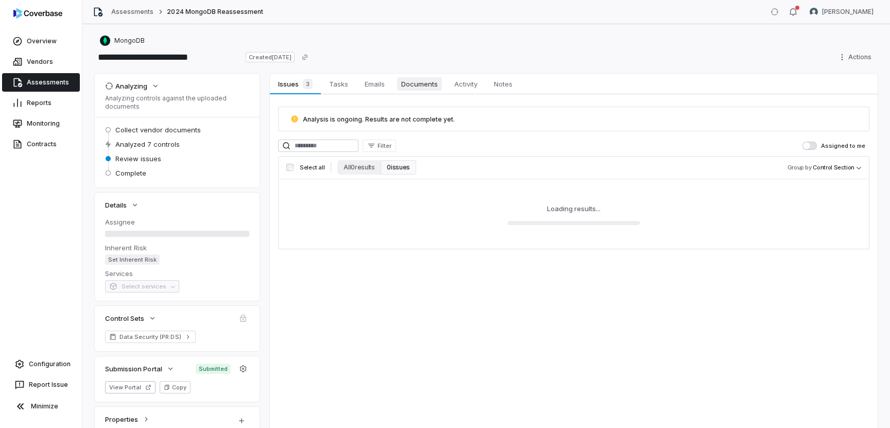
click at [417, 83] on span "Documents" at bounding box center [419, 83] width 45 height 13
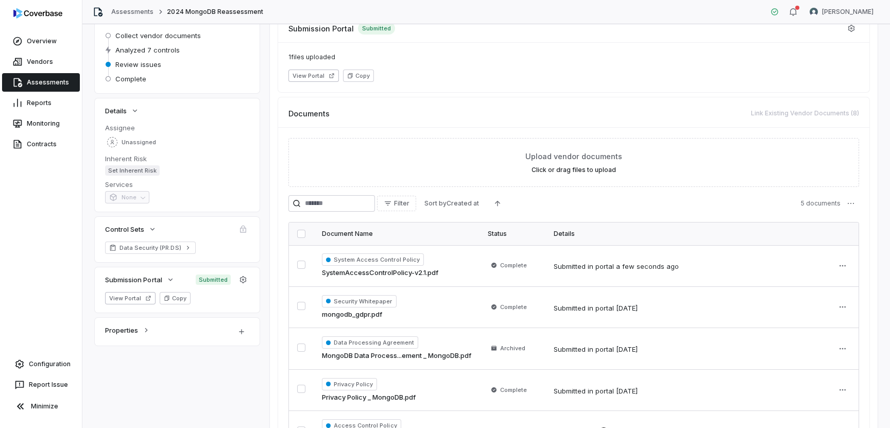
scroll to position [146, 0]
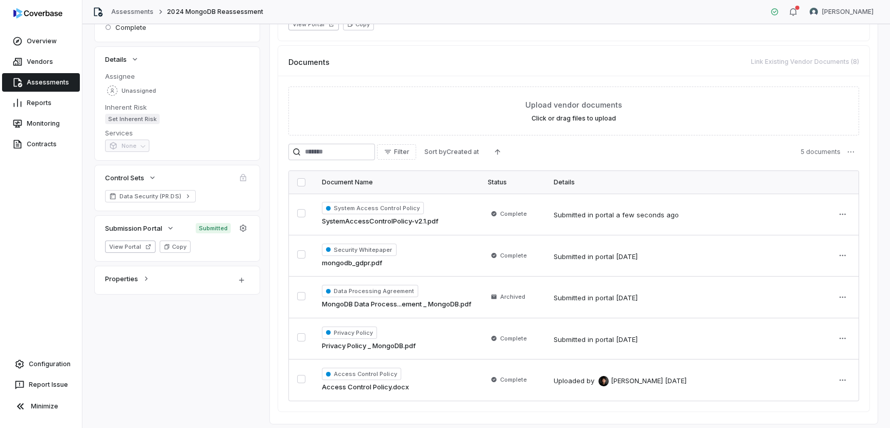
click at [213, 229] on span "Submitted" at bounding box center [213, 228] width 35 height 10
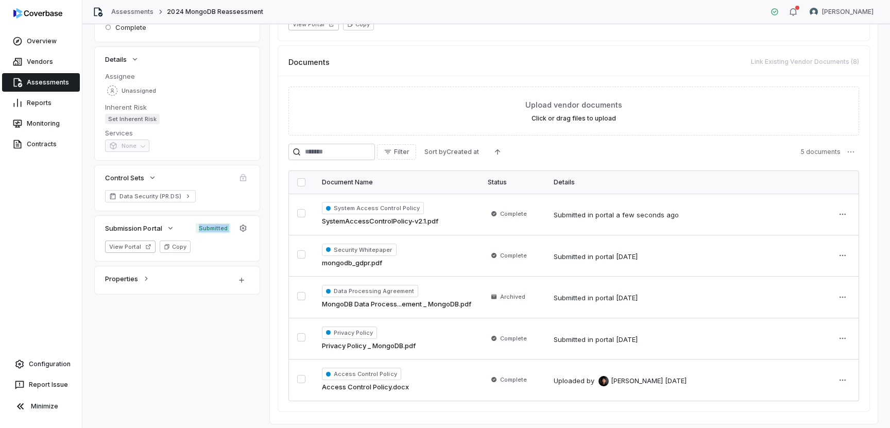
click at [213, 229] on span "Submitted" at bounding box center [213, 228] width 35 height 10
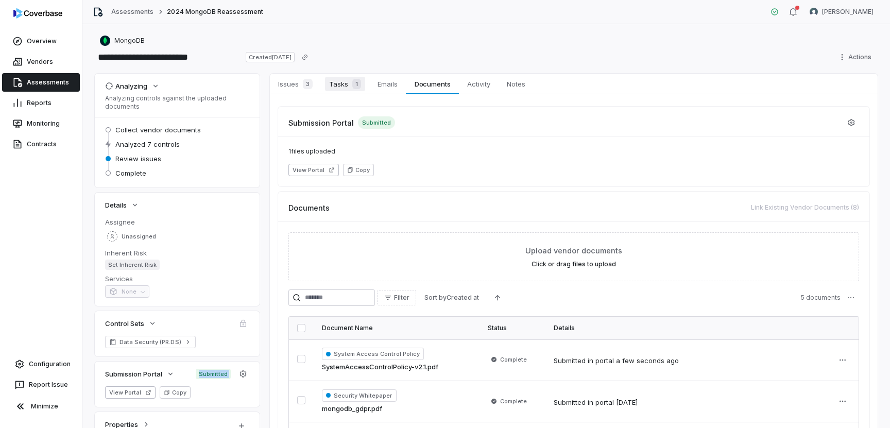
click at [339, 86] on span "Tasks 1" at bounding box center [345, 84] width 40 height 14
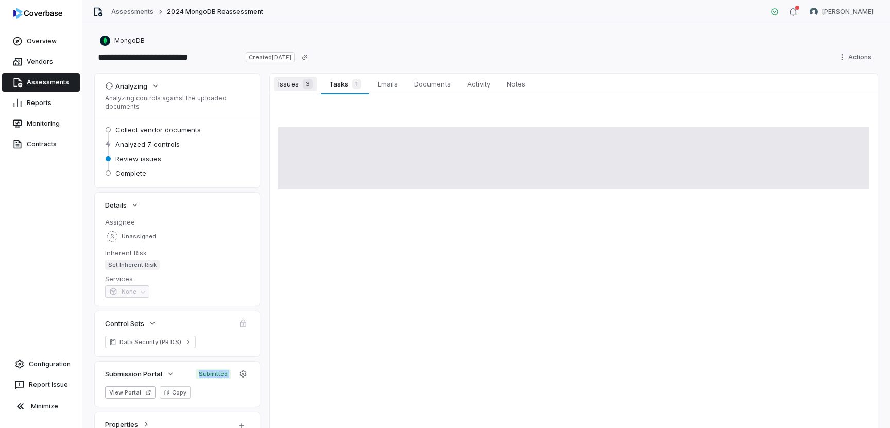
click at [295, 92] on link "Issues 3 Issues 3" at bounding box center [295, 84] width 51 height 21
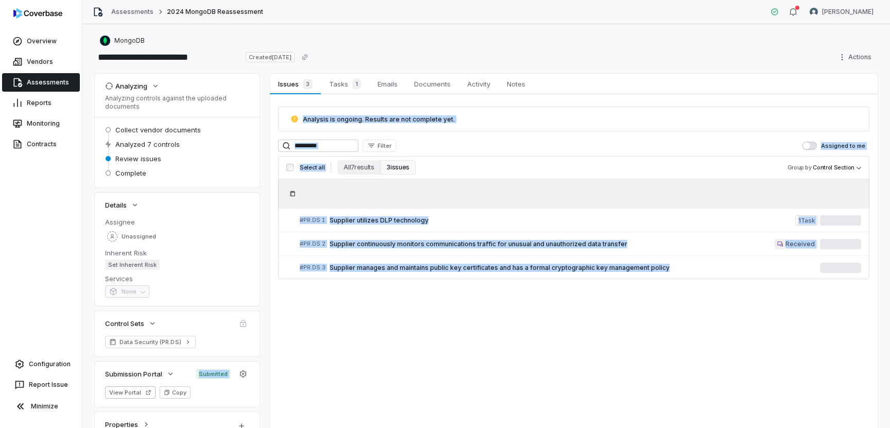
click at [359, 119] on span "Analysis is ongoing. Results are not complete yet." at bounding box center [379, 119] width 152 height 8
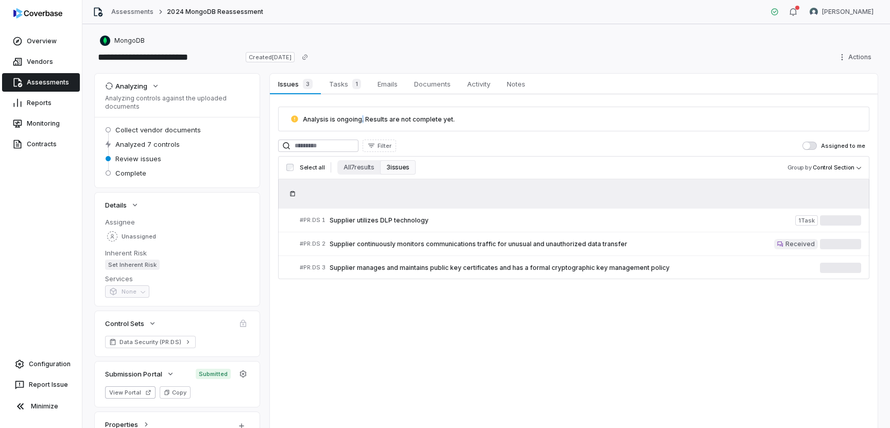
click at [359, 119] on span "Analysis is ongoing. Results are not complete yet." at bounding box center [379, 119] width 152 height 8
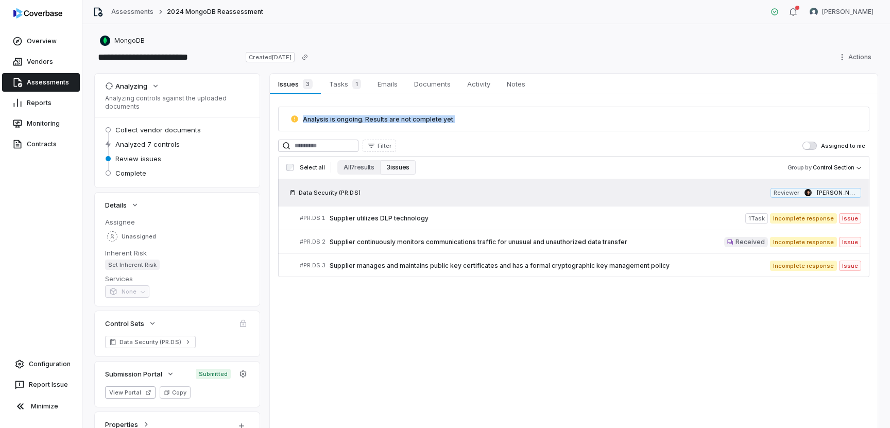
click at [400, 116] on span "Analysis is ongoing. Results are not complete yet." at bounding box center [379, 119] width 152 height 8
click at [566, 240] on span "Supplier continuously monitors communications traffic for unusual and unauthori…" at bounding box center [527, 242] width 394 height 8
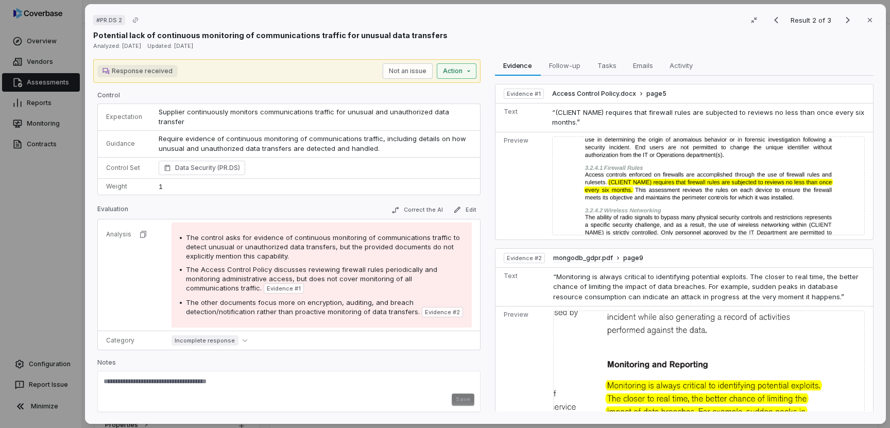
click at [465, 71] on div "# PR.DS 2 Result 2 of 3 Close Potential lack of continuous monitoring of commun…" at bounding box center [445, 214] width 890 height 428
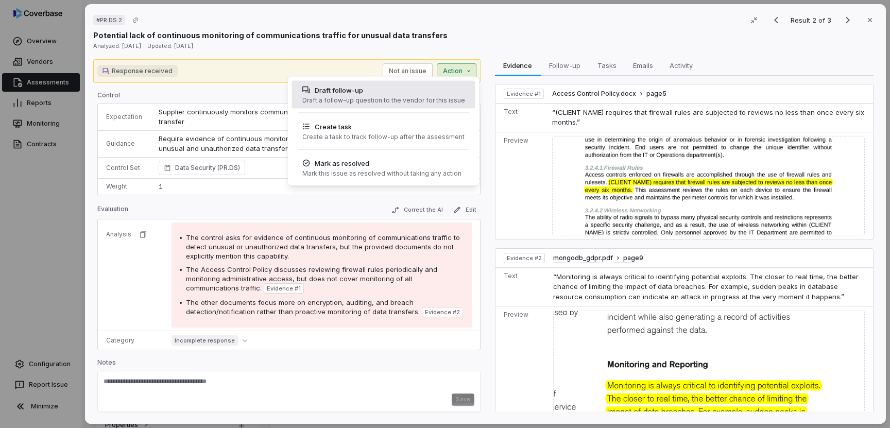
click at [400, 97] on div "Draft a follow-up question to the vendor for this issue" at bounding box center [383, 100] width 163 height 8
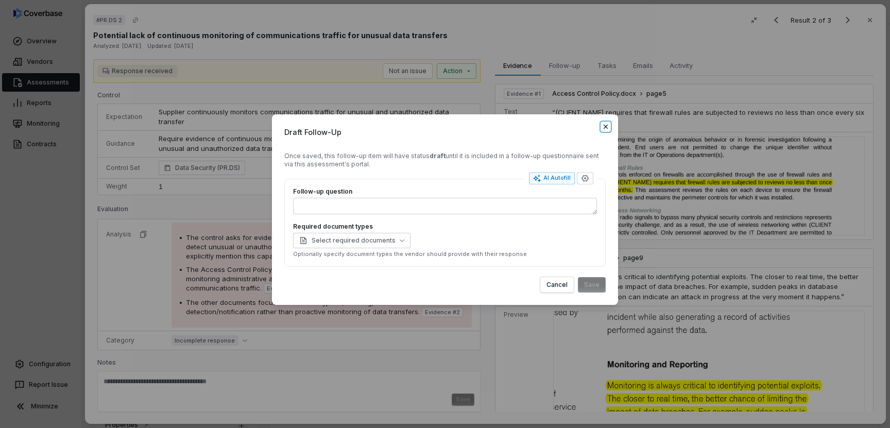
click at [604, 126] on icon "button" at bounding box center [606, 126] width 4 height 4
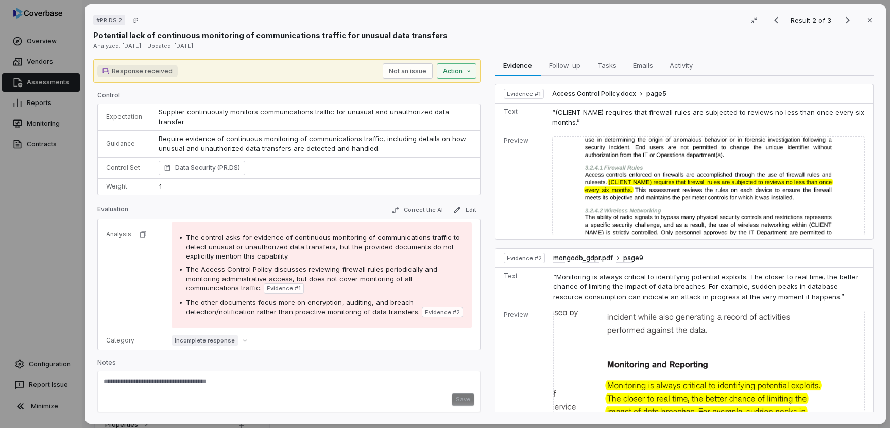
click at [469, 76] on div "# PR.DS 2 Result 2 of 3 Close Potential lack of continuous monitoring of commun…" at bounding box center [445, 214] width 890 height 428
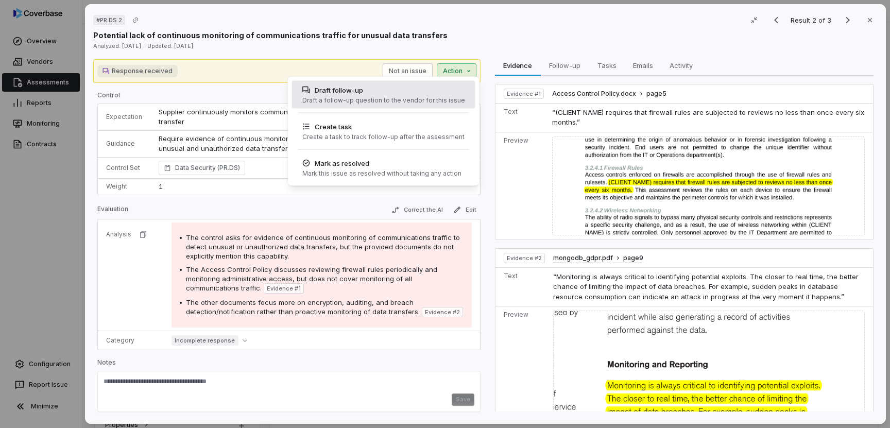
click at [429, 101] on div "Draft a follow-up question to the vendor for this issue" at bounding box center [383, 100] width 163 height 8
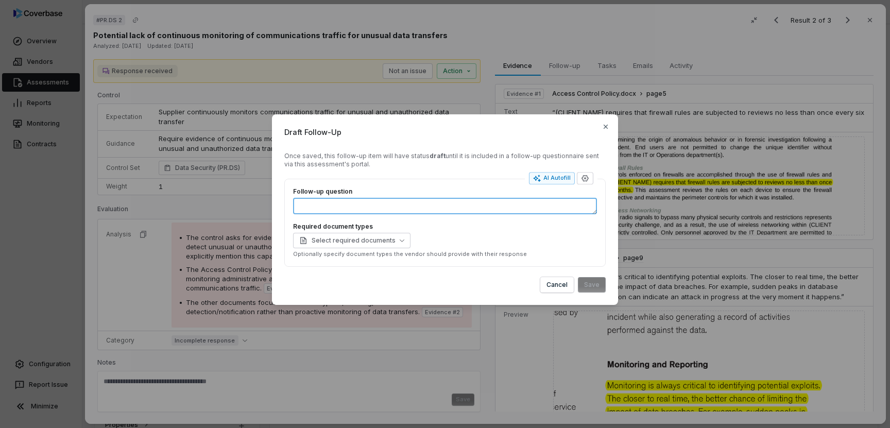
click at [435, 208] on textarea "Follow-up question" at bounding box center [445, 206] width 304 height 16
click at [440, 207] on textarea "Follow-up question" at bounding box center [445, 206] width 304 height 16
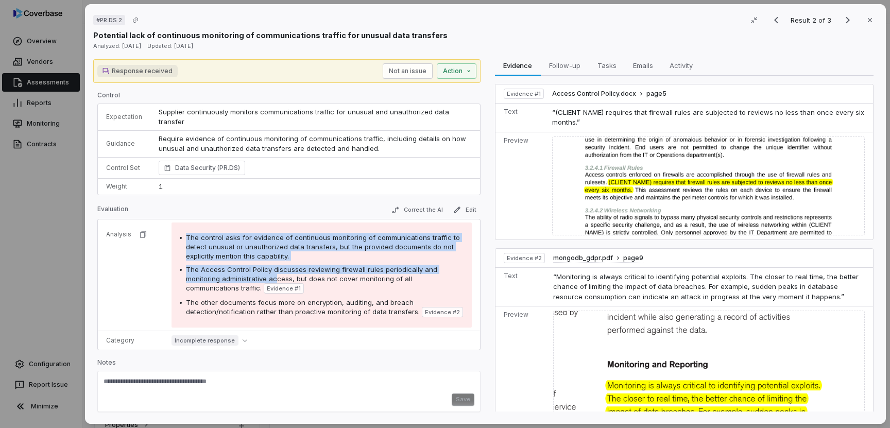
drag, startPoint x: 184, startPoint y: 230, endPoint x: 273, endPoint y: 272, distance: 98.6
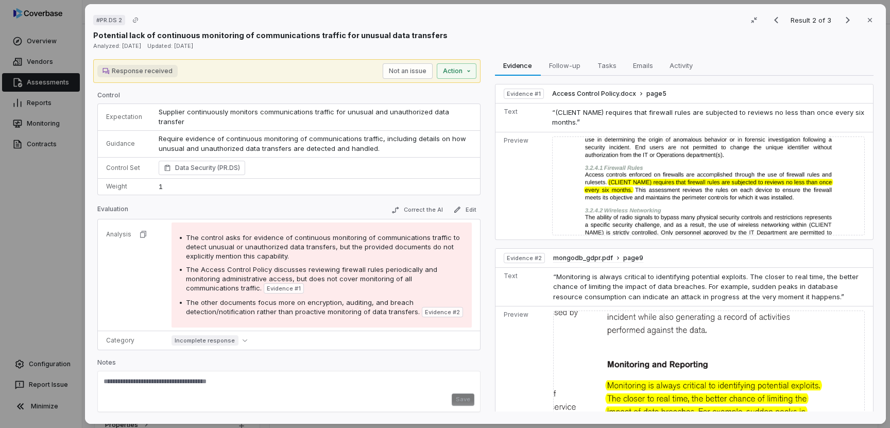
click at [282, 284] on div "The control asks for evidence of continuous monitoring of communications traffi…" at bounding box center [322, 275] width 284 height 84
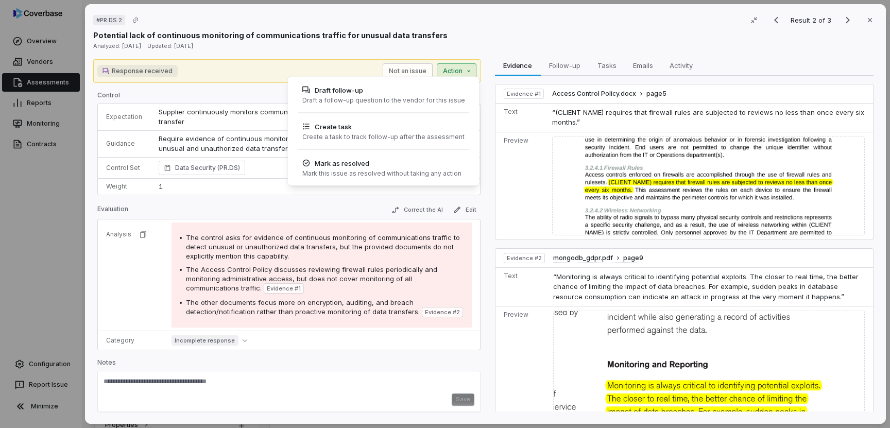
click at [457, 66] on div "# PR.DS 2 Result 2 of 3 Close Potential lack of continuous monitoring of commun…" at bounding box center [445, 214] width 890 height 428
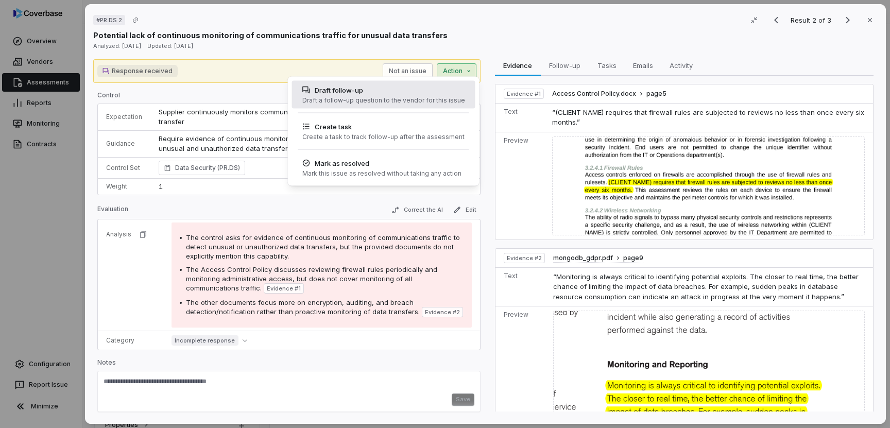
click at [405, 98] on div "Draft a follow-up question to the vendor for this issue" at bounding box center [383, 100] width 163 height 8
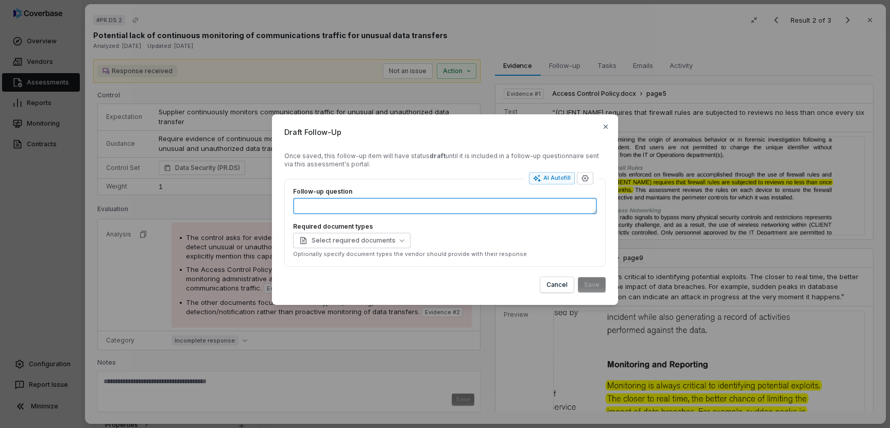
click at [390, 206] on textarea "Follow-up question" at bounding box center [445, 206] width 304 height 16
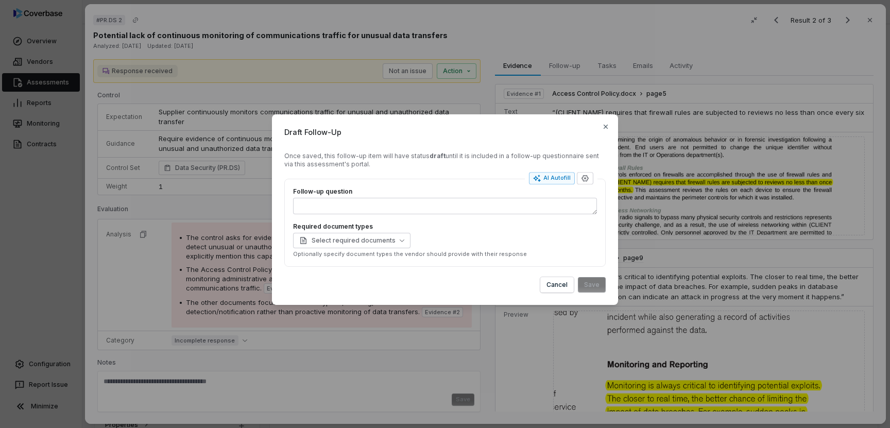
drag, startPoint x: 412, startPoint y: 150, endPoint x: 405, endPoint y: 131, distance: 20.9
click at [405, 131] on div "Draft Follow-Up Once saved, this follow-up item will have status draft until it…" at bounding box center [445, 209] width 346 height 191
drag, startPoint x: 350, startPoint y: 137, endPoint x: 353, endPoint y: 163, distance: 26.0
click at [353, 163] on div "Draft Follow-Up Once saved, this follow-up item will have status draft until it…" at bounding box center [445, 209] width 346 height 191
drag, startPoint x: 366, startPoint y: 157, endPoint x: 373, endPoint y: 146, distance: 13.0
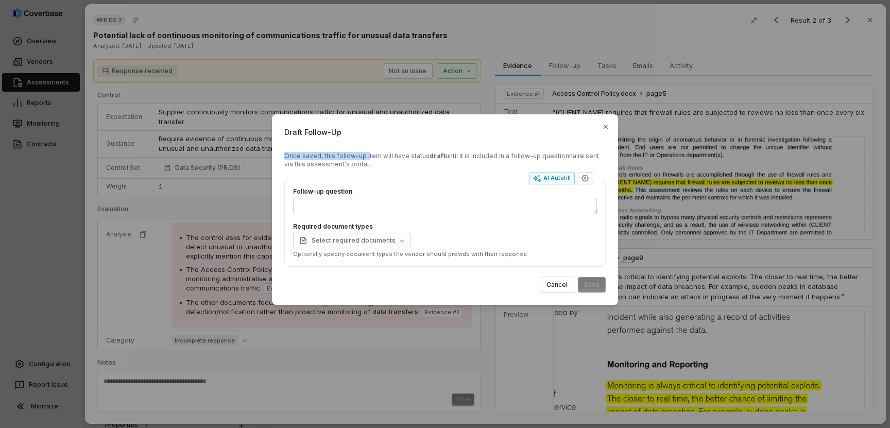
click at [373, 146] on div "Draft Follow-Up Once saved, this follow-up item will have status draft until it…" at bounding box center [445, 209] width 346 height 191
click at [393, 147] on div "Draft Follow-Up Once saved, this follow-up item will have status draft until it…" at bounding box center [445, 209] width 346 height 191
click at [539, 156] on div "Once saved, this follow-up item will have status draft until it is included in …" at bounding box center [444, 160] width 321 height 16
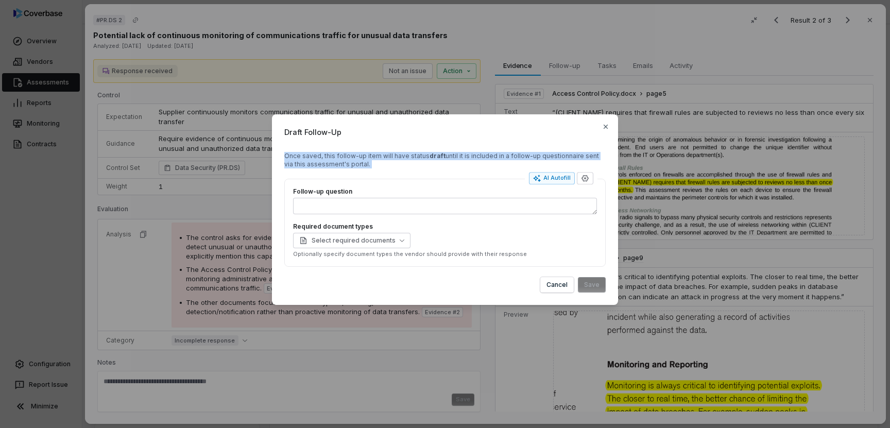
click at [539, 156] on div "Once saved, this follow-up item will have status draft until it is included in …" at bounding box center [444, 160] width 321 height 16
click at [606, 128] on icon "button" at bounding box center [605, 127] width 8 height 8
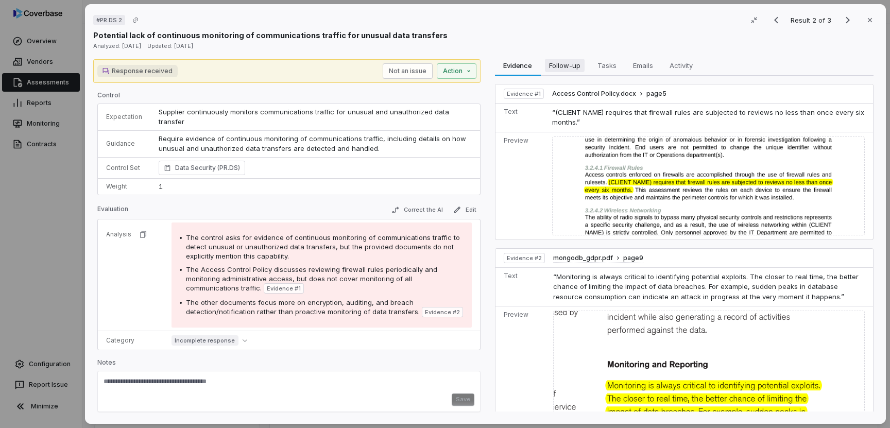
click at [578, 70] on span "Follow-up" at bounding box center [565, 65] width 40 height 13
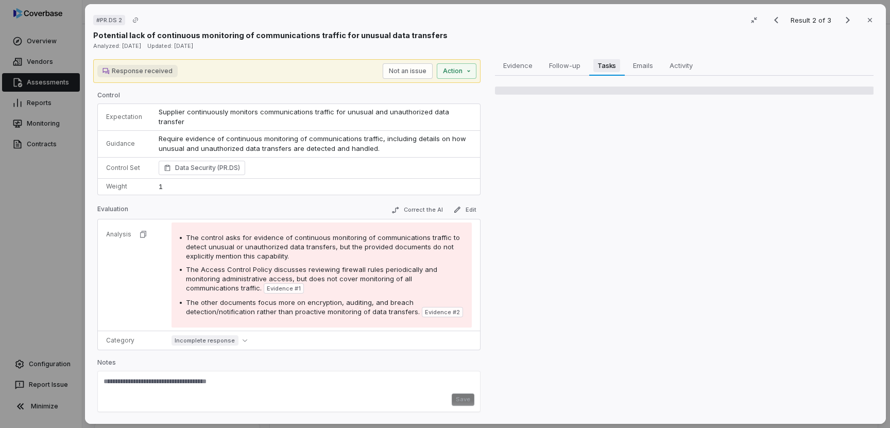
click at [614, 66] on span "Tasks" at bounding box center [606, 65] width 27 height 13
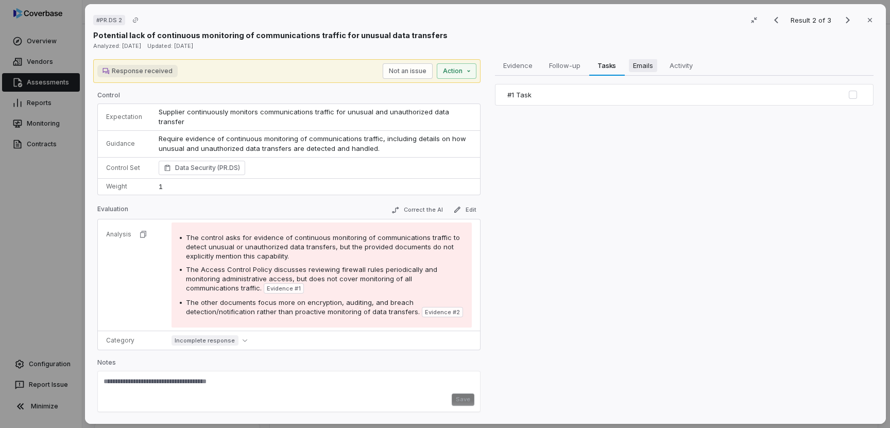
click at [642, 67] on span "Emails" at bounding box center [642, 65] width 28 height 13
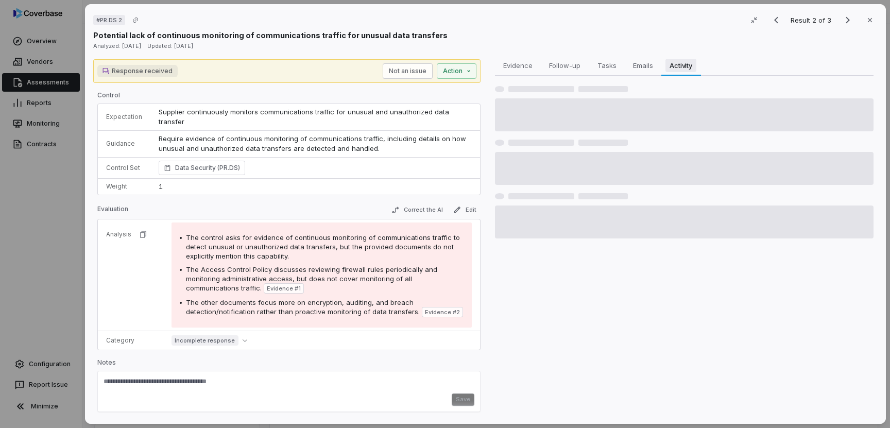
click at [687, 70] on span "Activity" at bounding box center [680, 65] width 31 height 13
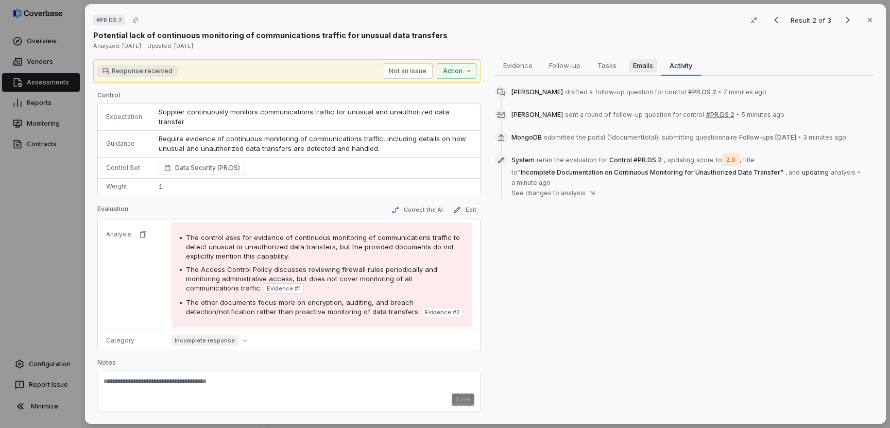
click at [644, 66] on span "Emails" at bounding box center [642, 65] width 28 height 13
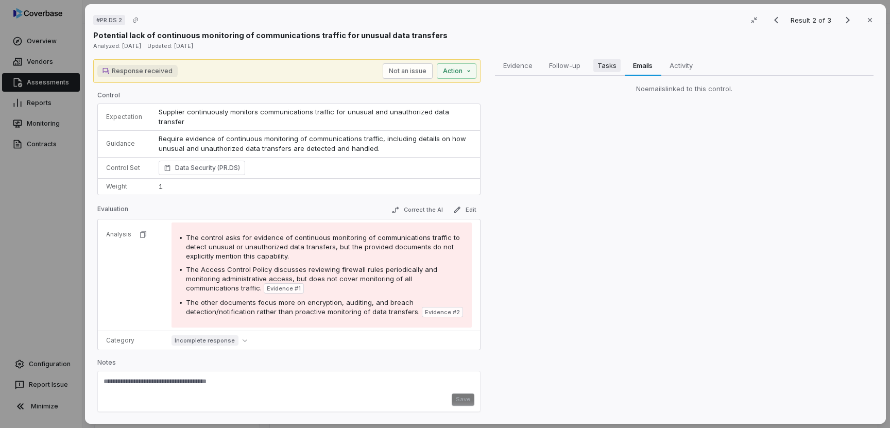
click at [601, 67] on span "Tasks" at bounding box center [606, 65] width 27 height 13
click at [563, 67] on span "Follow-up" at bounding box center [565, 65] width 40 height 13
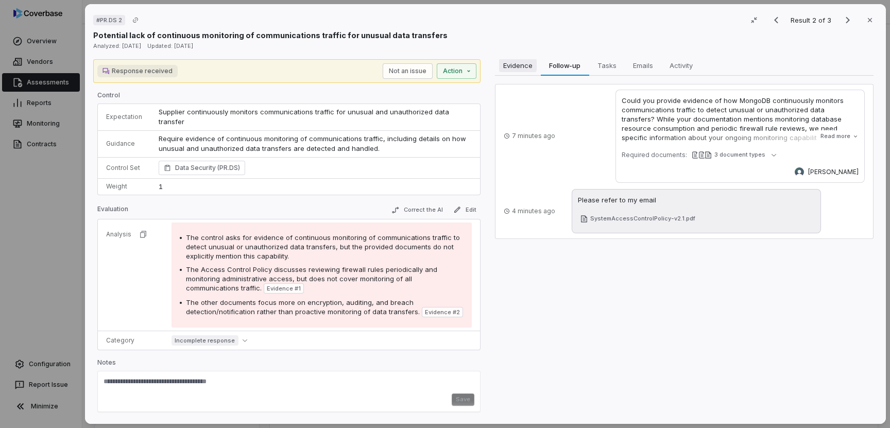
click at [516, 74] on button "Evidence Evidence" at bounding box center [517, 65] width 46 height 21
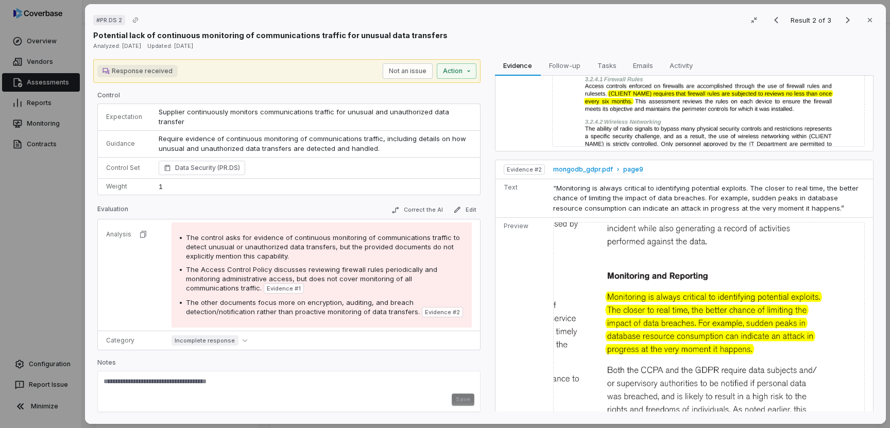
scroll to position [116, 0]
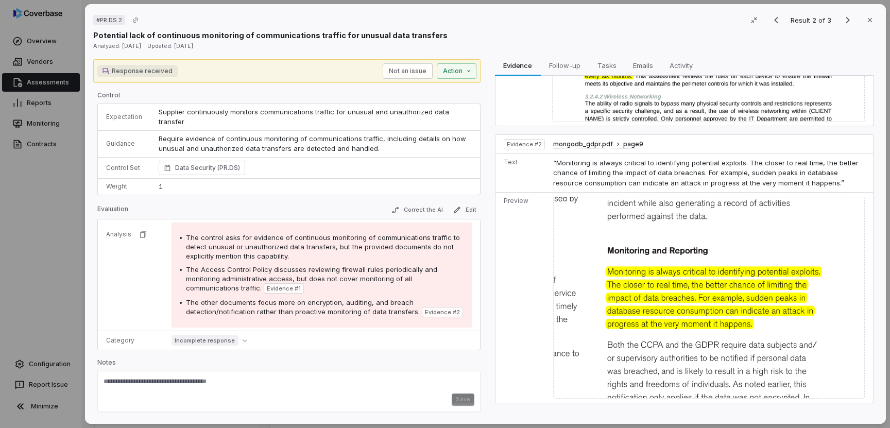
click at [66, 220] on div "# PR.DS 2 Result 2 of 3 Close Potential lack of continuous monitoring of commun…" at bounding box center [445, 214] width 890 height 428
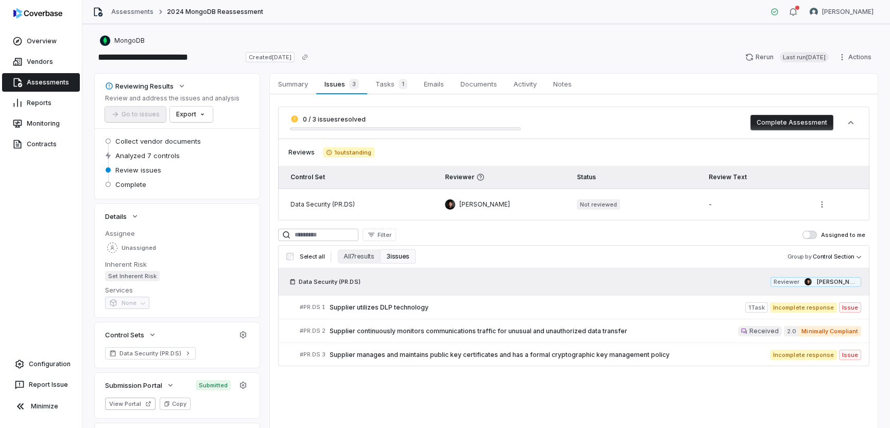
click at [56, 83] on link "Assessments" at bounding box center [41, 82] width 78 height 19
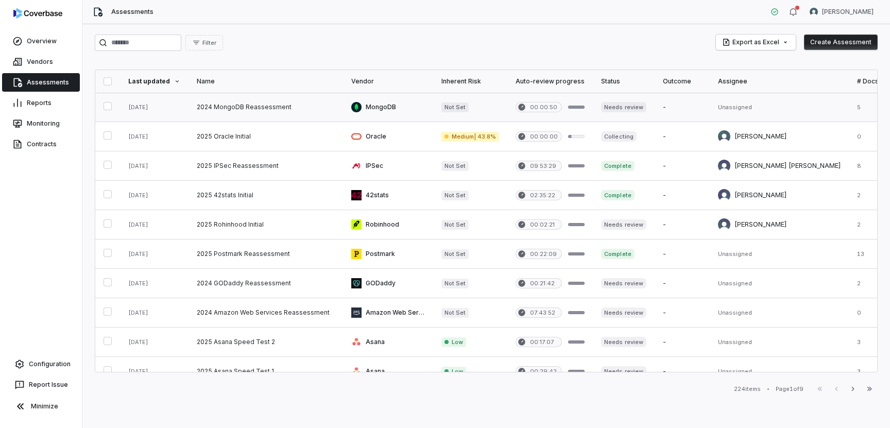
click at [303, 107] on link at bounding box center [265, 107] width 154 height 29
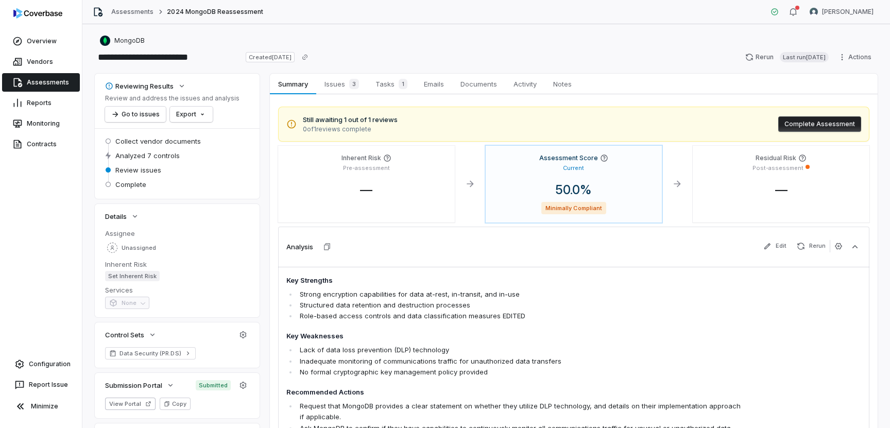
click at [54, 85] on link "Assessments" at bounding box center [41, 82] width 78 height 19
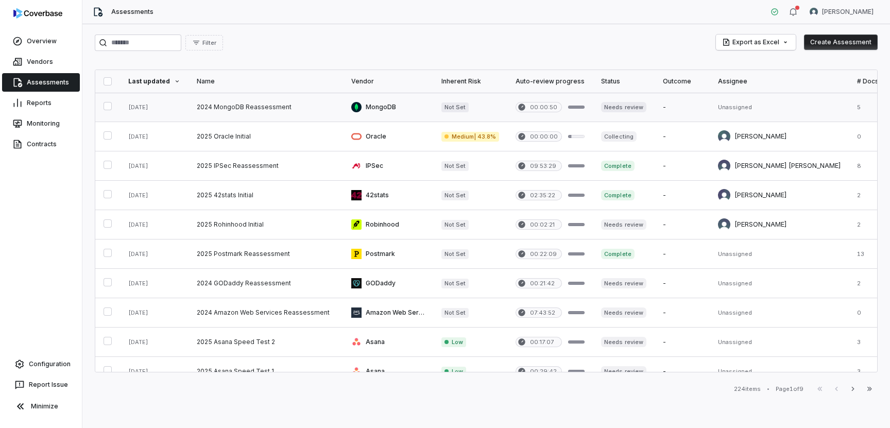
click at [262, 108] on link at bounding box center [265, 107] width 154 height 29
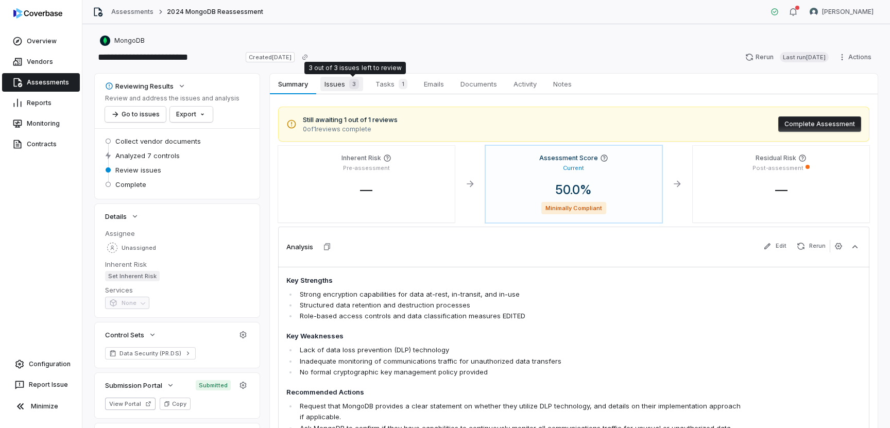
click at [343, 88] on span "Issues 3" at bounding box center [341, 84] width 43 height 14
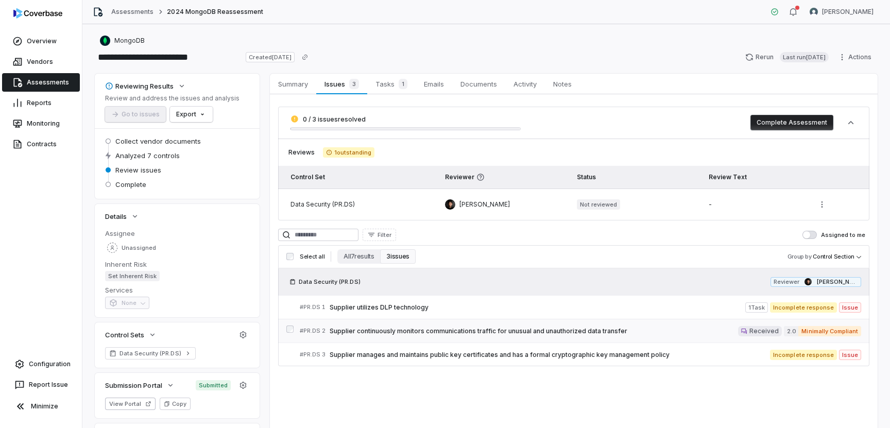
click at [482, 335] on div "# PR.DS 2 Supplier continuously monitors communications traffic for unusual and…" at bounding box center [519, 330] width 438 height 11
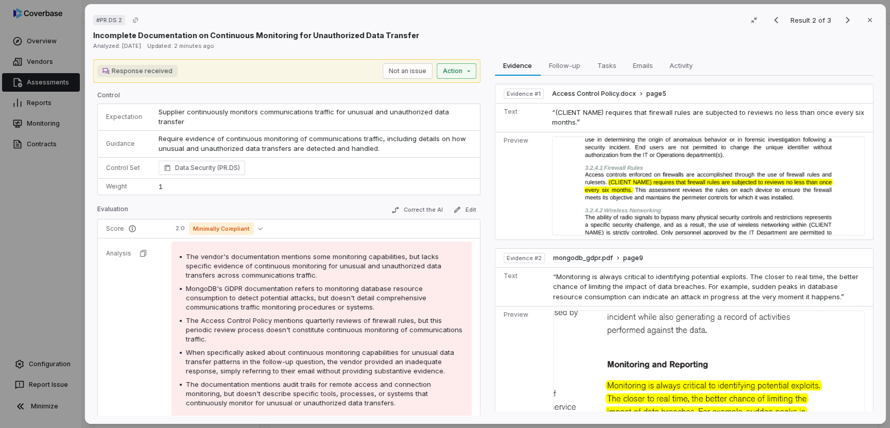
click at [468, 75] on div "# PR.DS 2 Result 2 of 3 Close Incomplete Documentation on Continuous Monitoring…" at bounding box center [445, 214] width 890 height 428
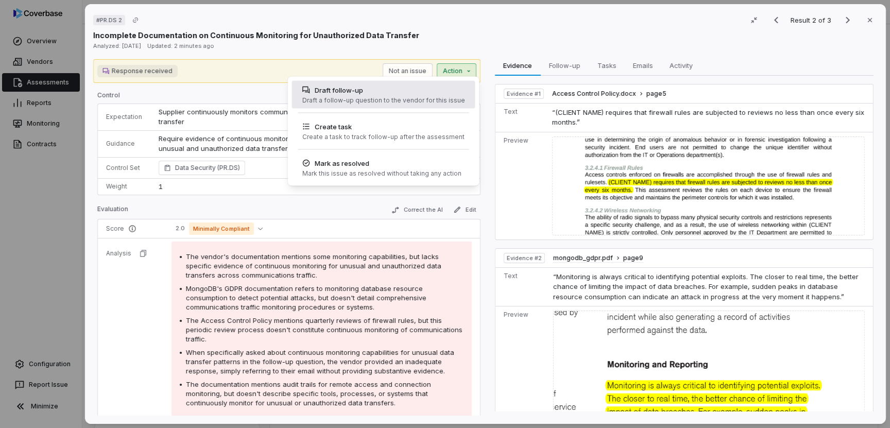
click at [428, 92] on div "Draft follow-up" at bounding box center [383, 90] width 163 height 10
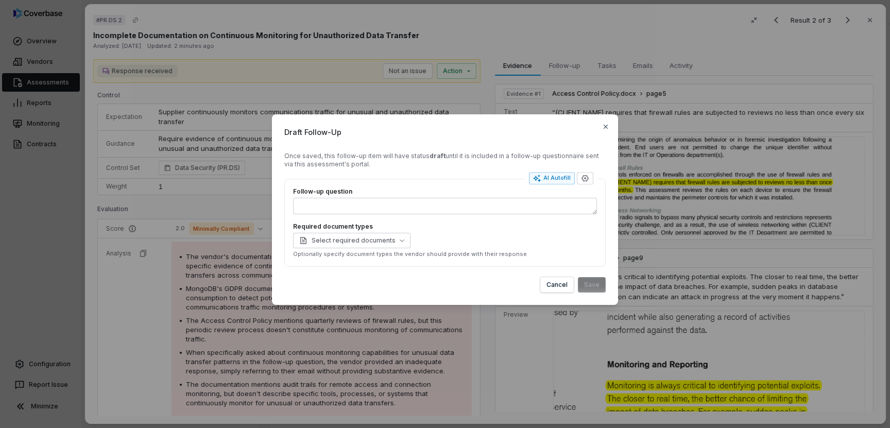
click at [468, 131] on span "Draft Follow-Up" at bounding box center [444, 132] width 321 height 11
drag, startPoint x: 468, startPoint y: 131, endPoint x: 450, endPoint y: 141, distance: 20.8
click at [450, 141] on div "Draft Follow-Up Once saved, this follow-up item will have status draft until it…" at bounding box center [445, 209] width 346 height 191
click at [352, 95] on div "Draft Follow-Up Once saved, this follow-up item will have status draft until it…" at bounding box center [445, 214] width 890 height 428
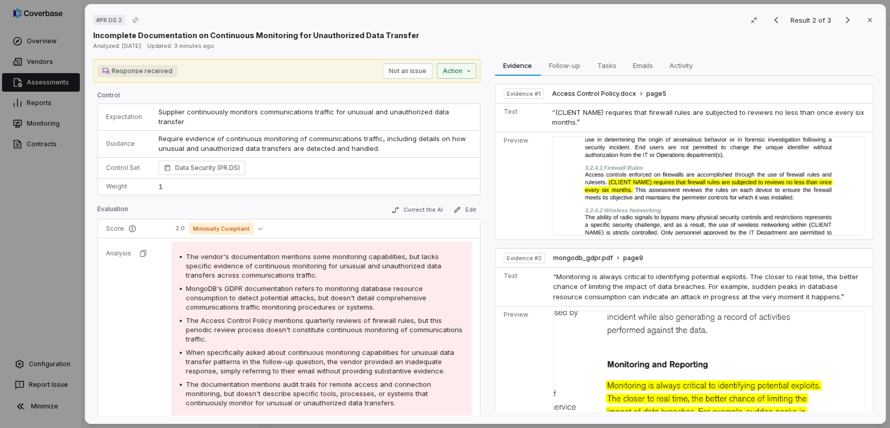
click at [296, 263] on div "The vendor's documentation mentions some monitoring capabilities, but lacks spe…" at bounding box center [325, 266] width 278 height 28
drag, startPoint x: 269, startPoint y: 254, endPoint x: 320, endPoint y: 262, distance: 51.5
click at [320, 262] on div "The vendor's documentation mentions some monitoring capabilities, but lacks spe…" at bounding box center [325, 266] width 278 height 28
click at [426, 289] on span "MongoDB's GDPR documentation refers to monitoring database resource consumption…" at bounding box center [306, 297] width 240 height 27
click at [456, 76] on div "# PR.DS 2 Result 2 of 3 Close Incomplete Documentation on Continuous Monitoring…" at bounding box center [445, 214] width 890 height 428
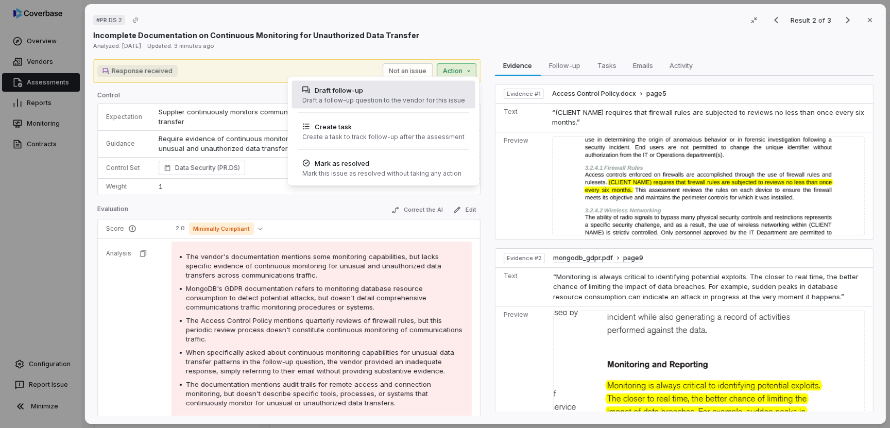
click at [420, 101] on div "Draft a follow-up question to the vendor for this issue" at bounding box center [383, 100] width 163 height 8
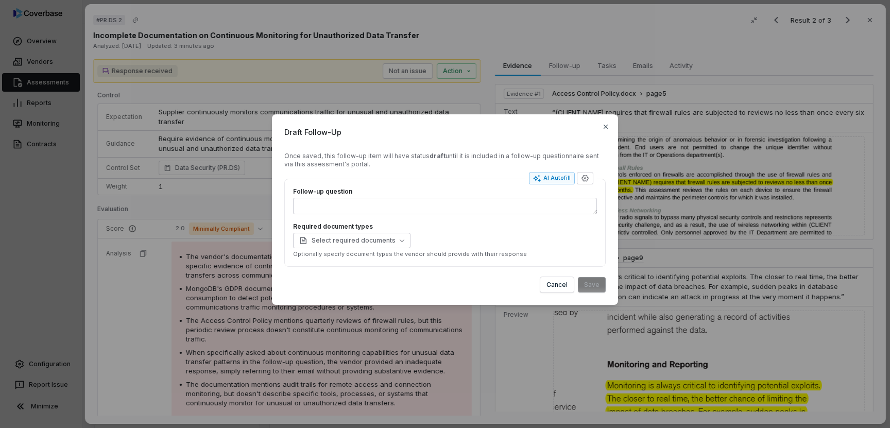
click at [428, 217] on div "Follow-up question Required document types Select required documents Optionally…" at bounding box center [445, 222] width 304 height 71
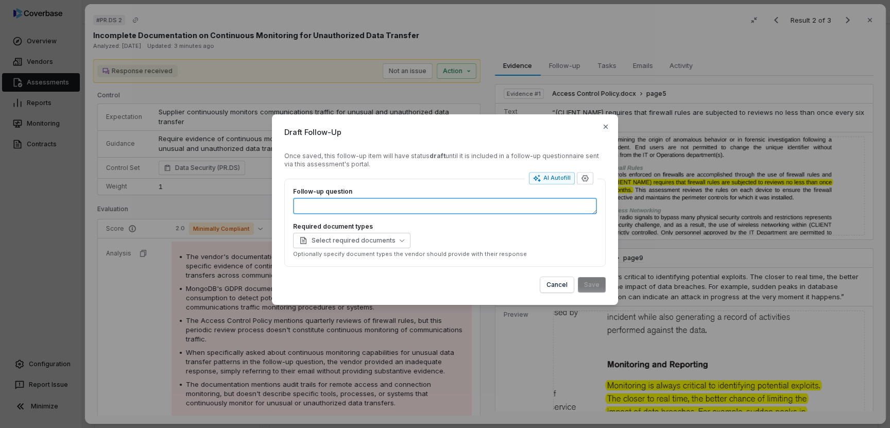
click at [435, 208] on textarea "Follow-up question" at bounding box center [445, 206] width 304 height 16
type textarea "*"
type textarea "**"
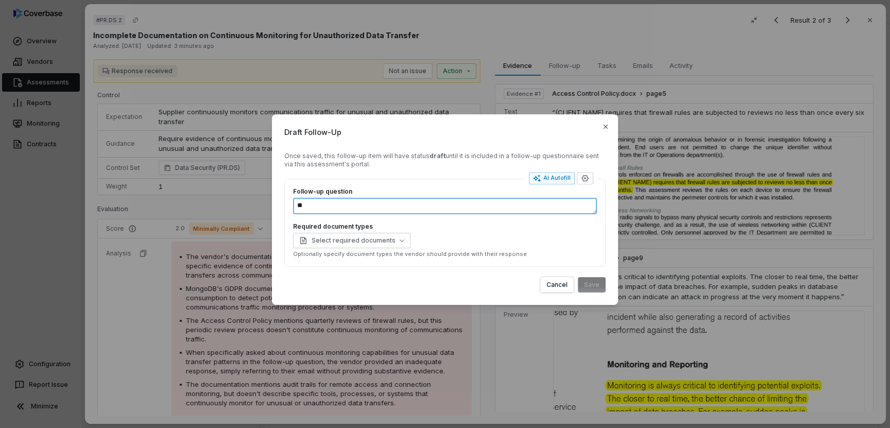
type textarea "*"
type textarea "***"
type textarea "*"
type textarea "****"
type textarea "*"
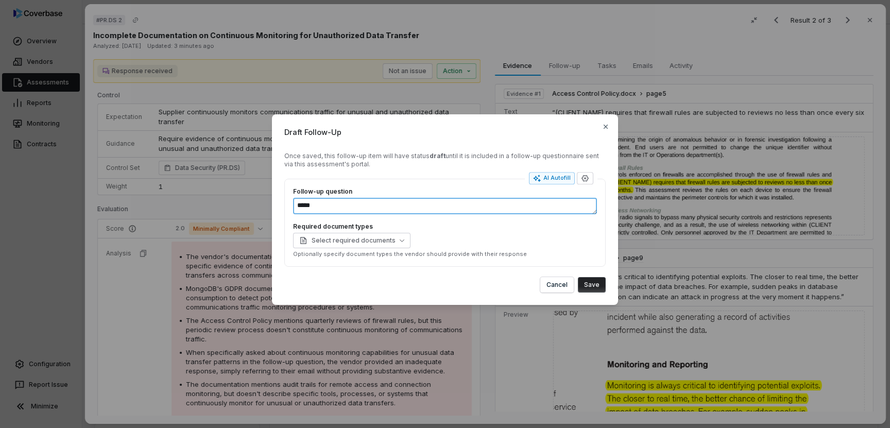
type textarea "******"
type textarea "*"
type textarea "*******"
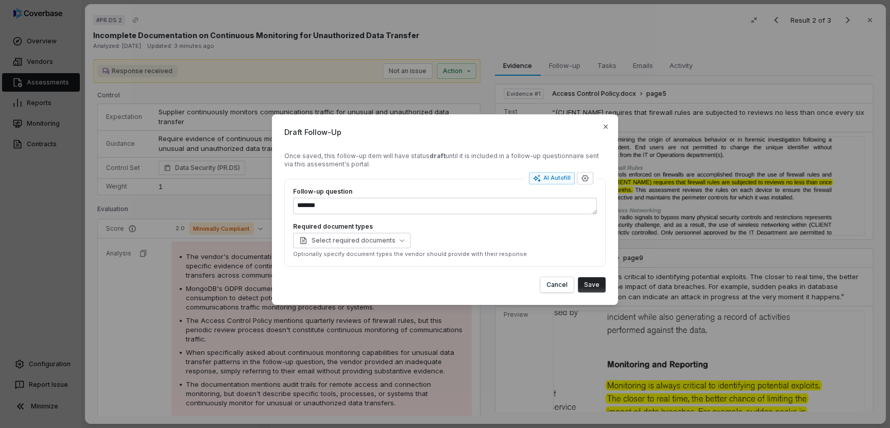
type textarea "*"
click at [400, 350] on div "Draft Follow-Up Once saved, this follow-up item will have status draft until it…" at bounding box center [445, 214] width 890 height 428
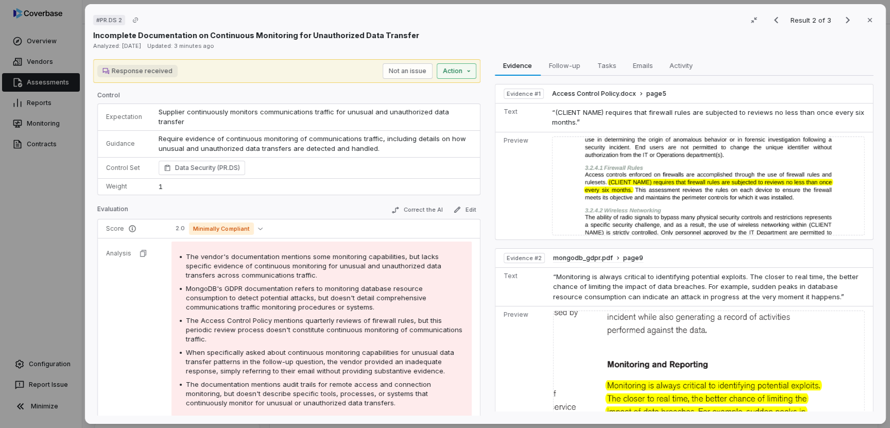
click at [455, 75] on div "# PR.DS 2 Result 2 of 3 Close Incomplete Documentation on Continuous Monitoring…" at bounding box center [445, 214] width 890 height 428
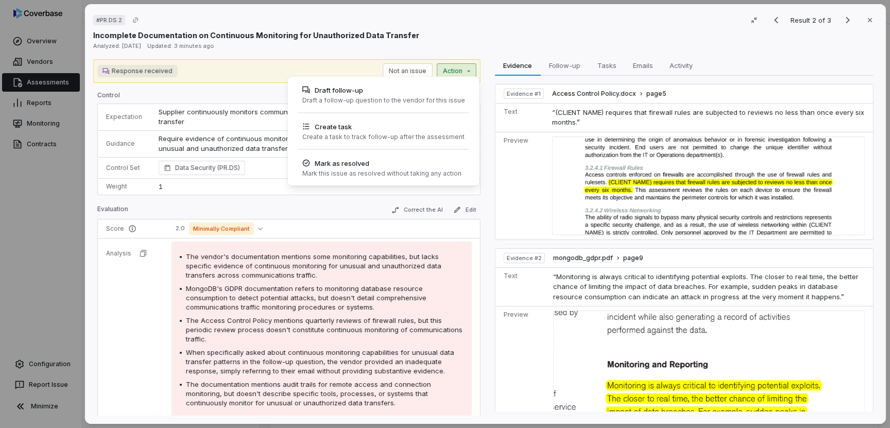
click at [420, 109] on div "Draft follow-up Draft a follow-up question to the vendor for this issue" at bounding box center [382, 99] width 183 height 37
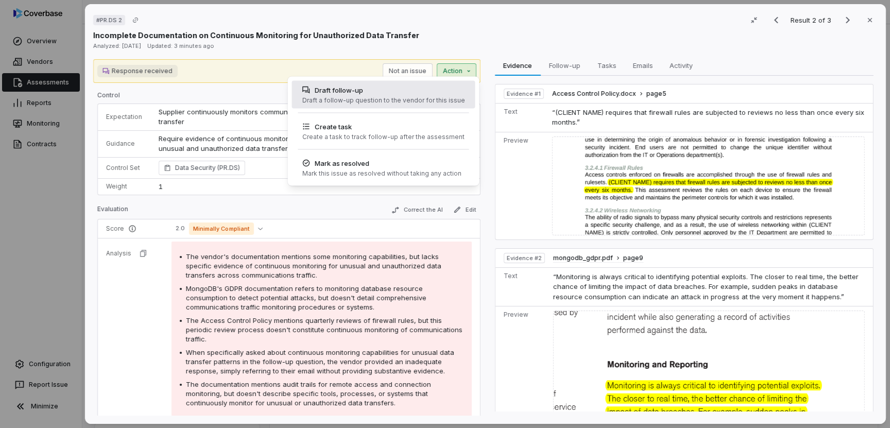
click at [422, 100] on div "Draft a follow-up question to the vendor for this issue" at bounding box center [383, 100] width 163 height 8
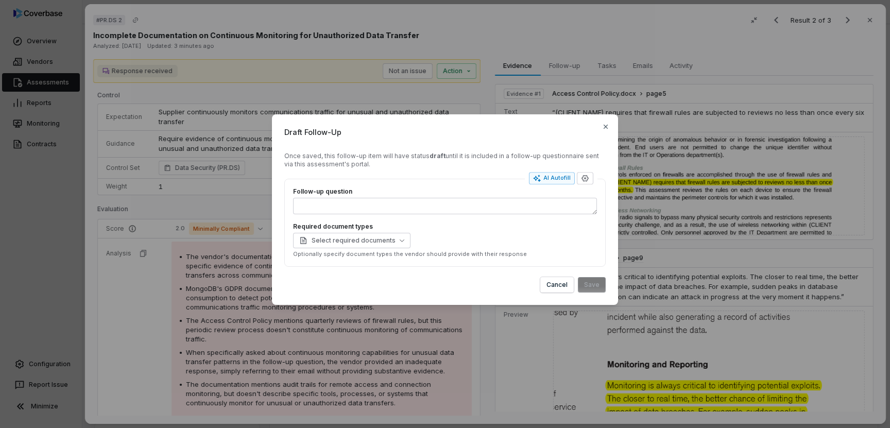
click at [473, 215] on div "Follow-up question Required document types Select required documents Optionally…" at bounding box center [445, 222] width 304 height 71
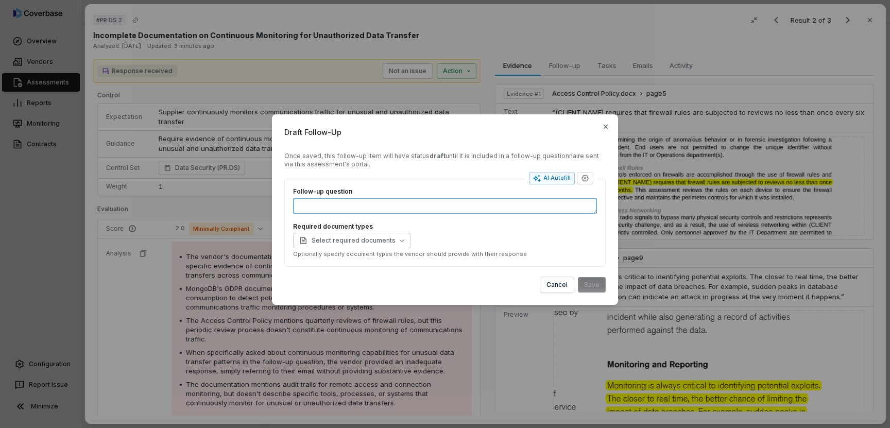
click at [481, 205] on textarea "Follow-up question" at bounding box center [445, 206] width 304 height 16
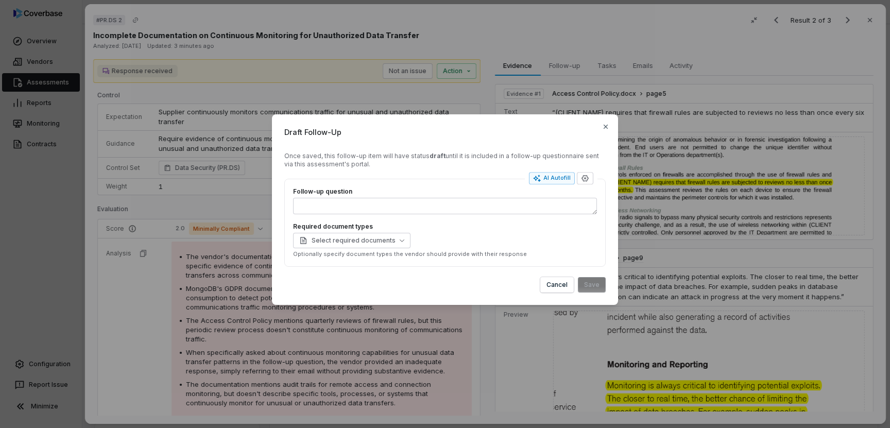
click at [407, 341] on div "Draft Follow-Up Once saved, this follow-up item will have status draft until it…" at bounding box center [445, 214] width 890 height 428
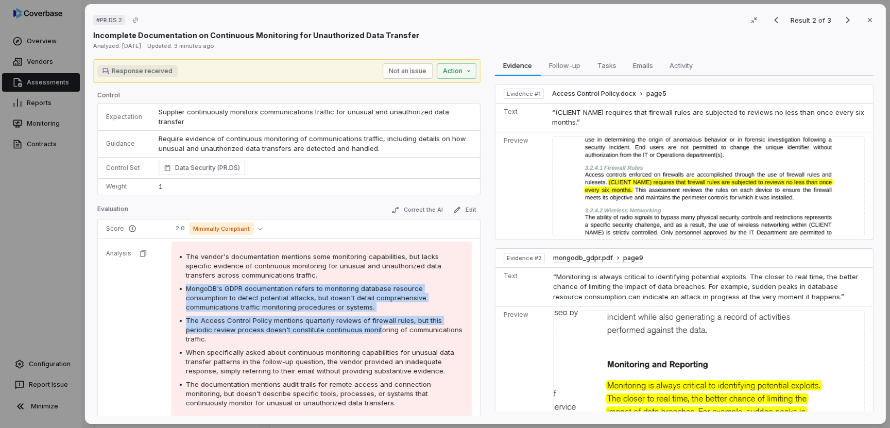
drag, startPoint x: 336, startPoint y: 263, endPoint x: 350, endPoint y: 322, distance: 60.9
click at [350, 322] on div "The vendor's documentation mentions some monitoring capabilities, but lacks spe…" at bounding box center [322, 330] width 284 height 156
click at [350, 322] on span "The Access Control Policy mentions quarterly reviews of firewall rules, but thi…" at bounding box center [324, 329] width 277 height 27
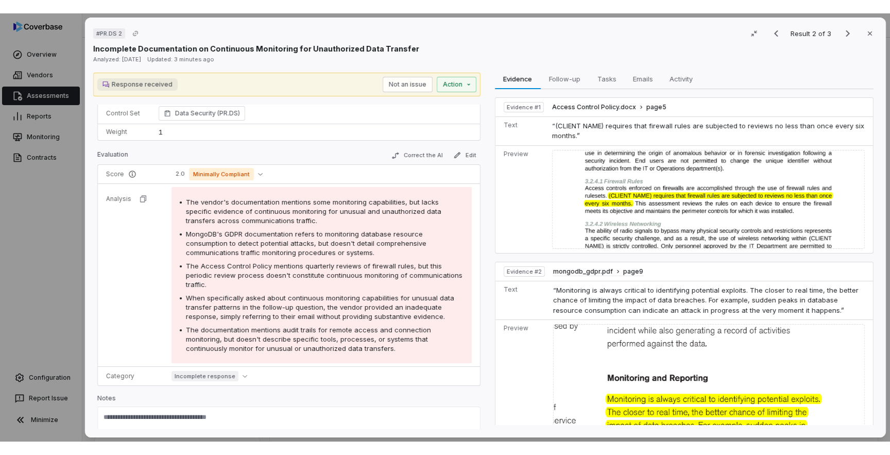
scroll to position [71, 0]
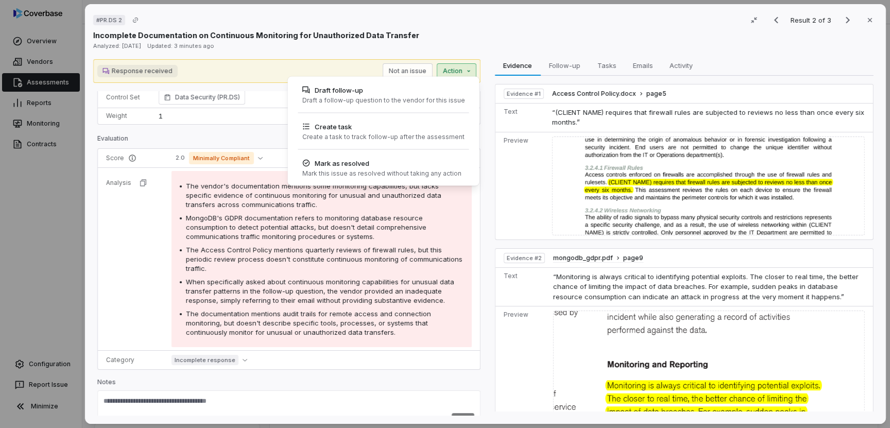
click at [455, 70] on div "# PR.DS 2 Result 2 of 3 Close Incomplete Documentation on Continuous Monitoring…" at bounding box center [445, 214] width 890 height 428
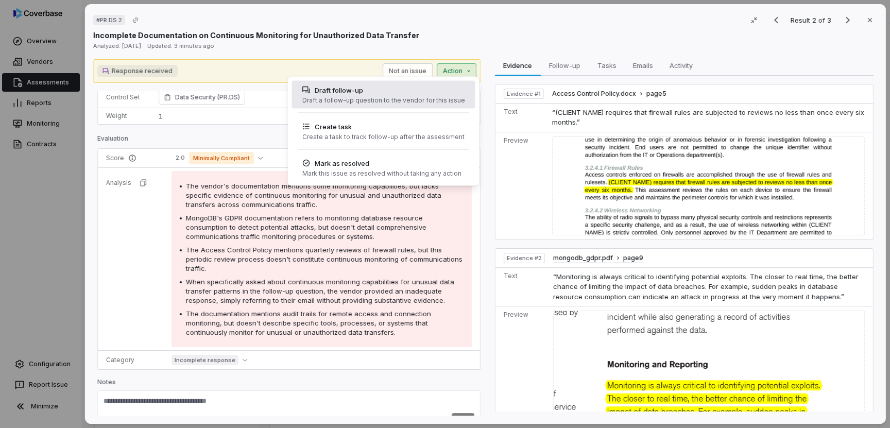
click at [439, 106] on div "Draft follow-up Draft a follow-up question to the vendor for this issue" at bounding box center [383, 95] width 171 height 28
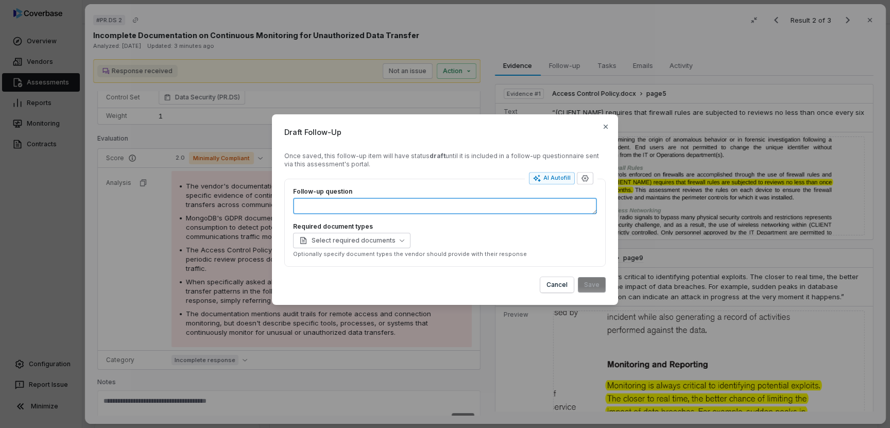
click at [445, 210] on textarea "Follow-up question" at bounding box center [445, 206] width 304 height 16
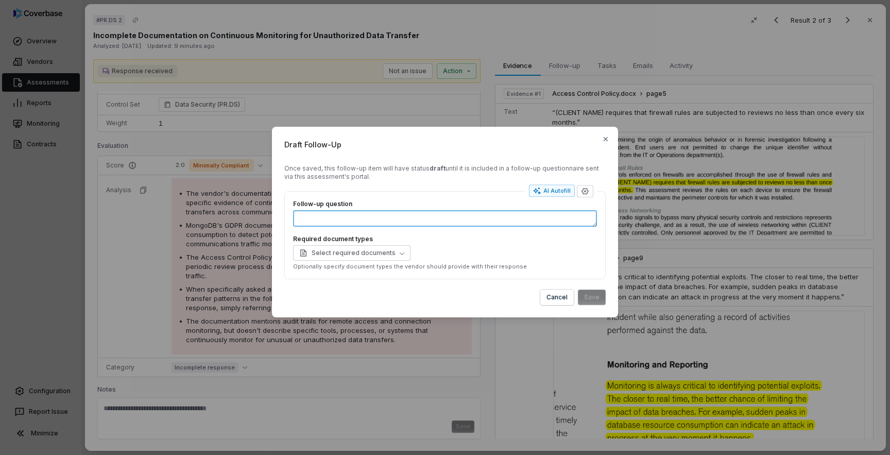
scroll to position [44, 0]
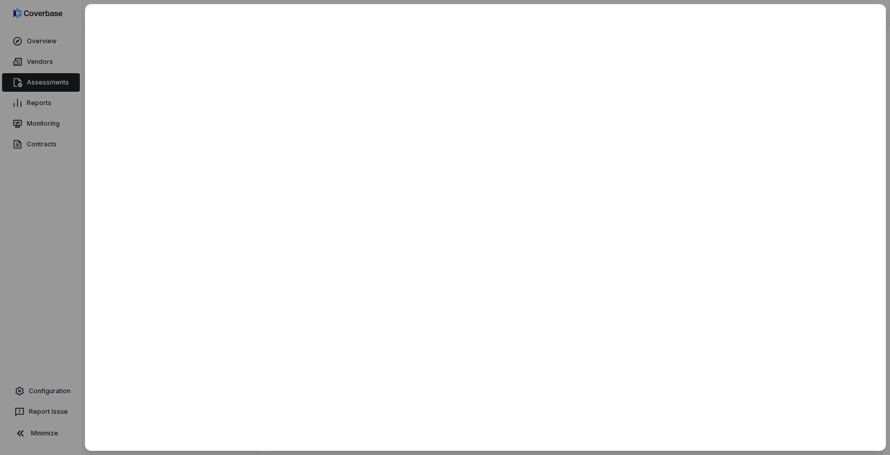
click at [65, 240] on div at bounding box center [445, 227] width 890 height 455
